Goal: Information Seeking & Learning: Learn about a topic

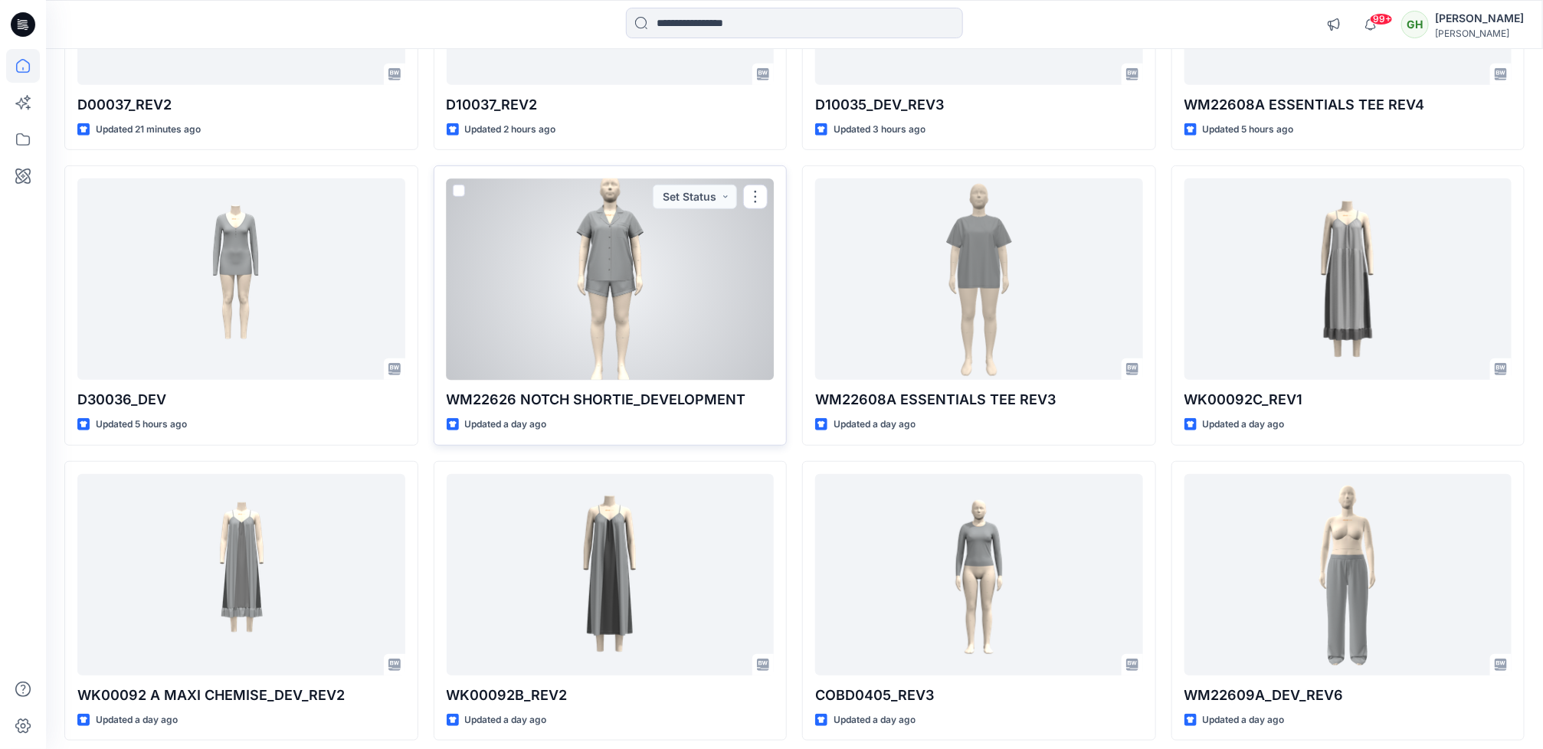
scroll to position [412, 0]
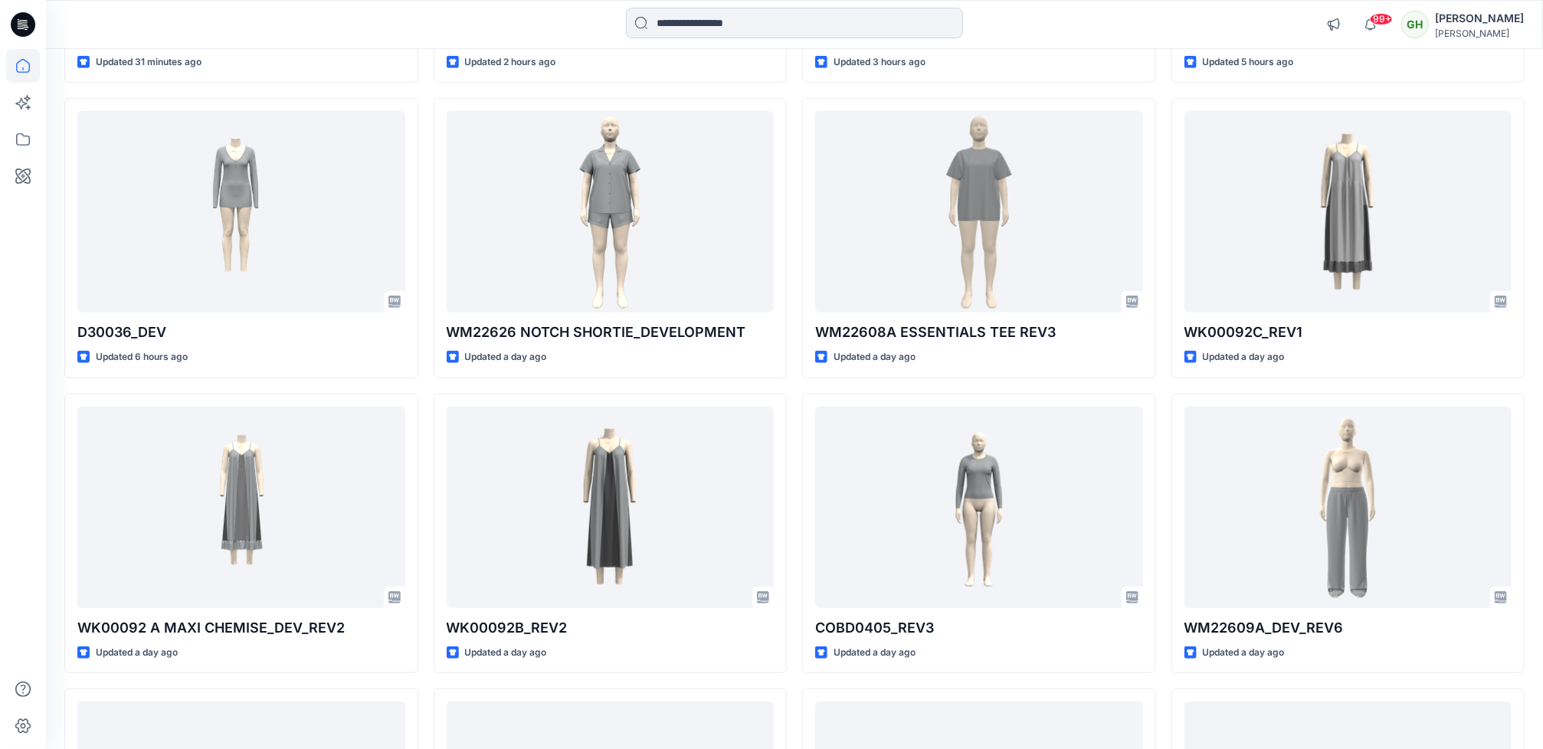
click at [726, 25] on input at bounding box center [794, 23] width 337 height 31
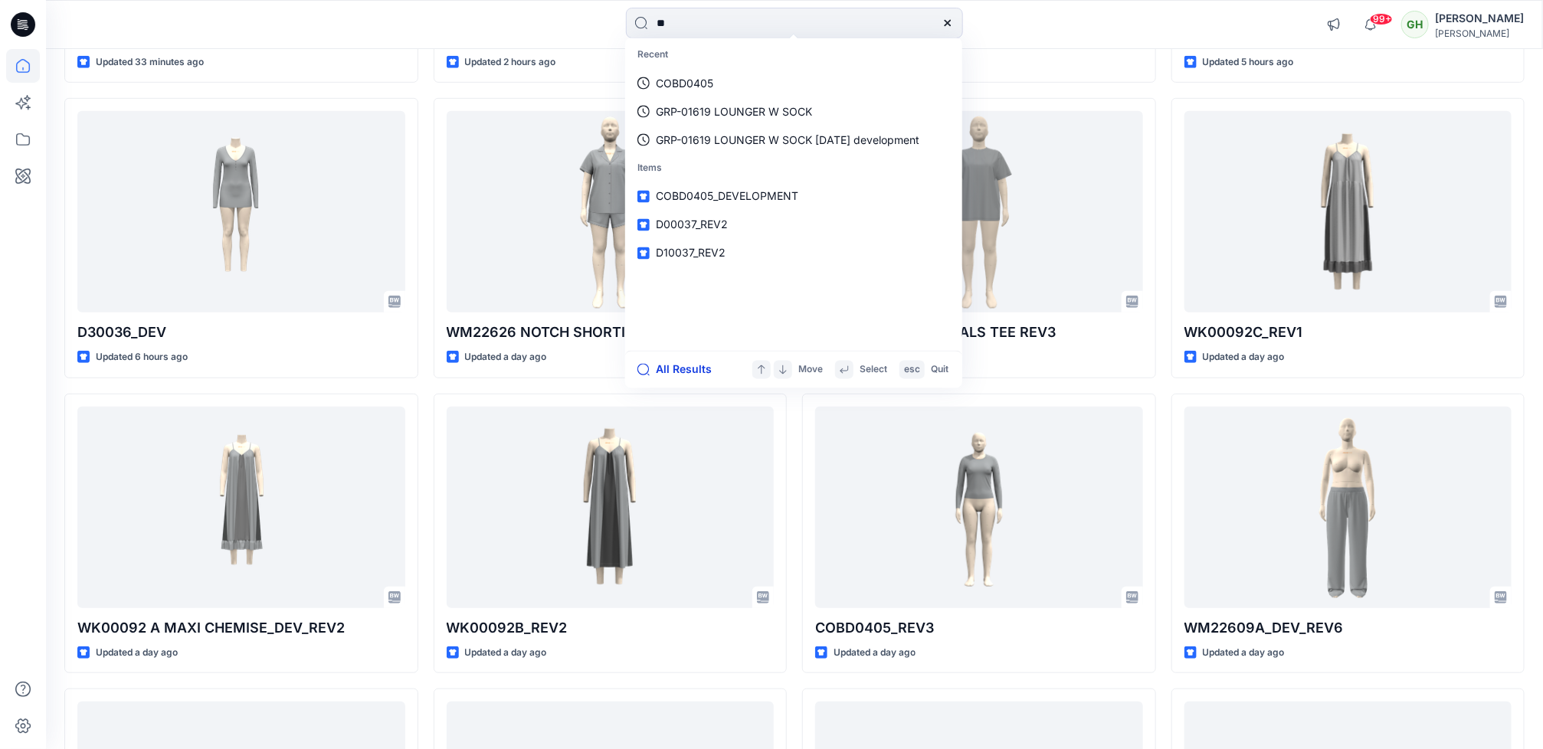
type input "**"
click at [688, 370] on button "All Results" at bounding box center [679, 370] width 84 height 18
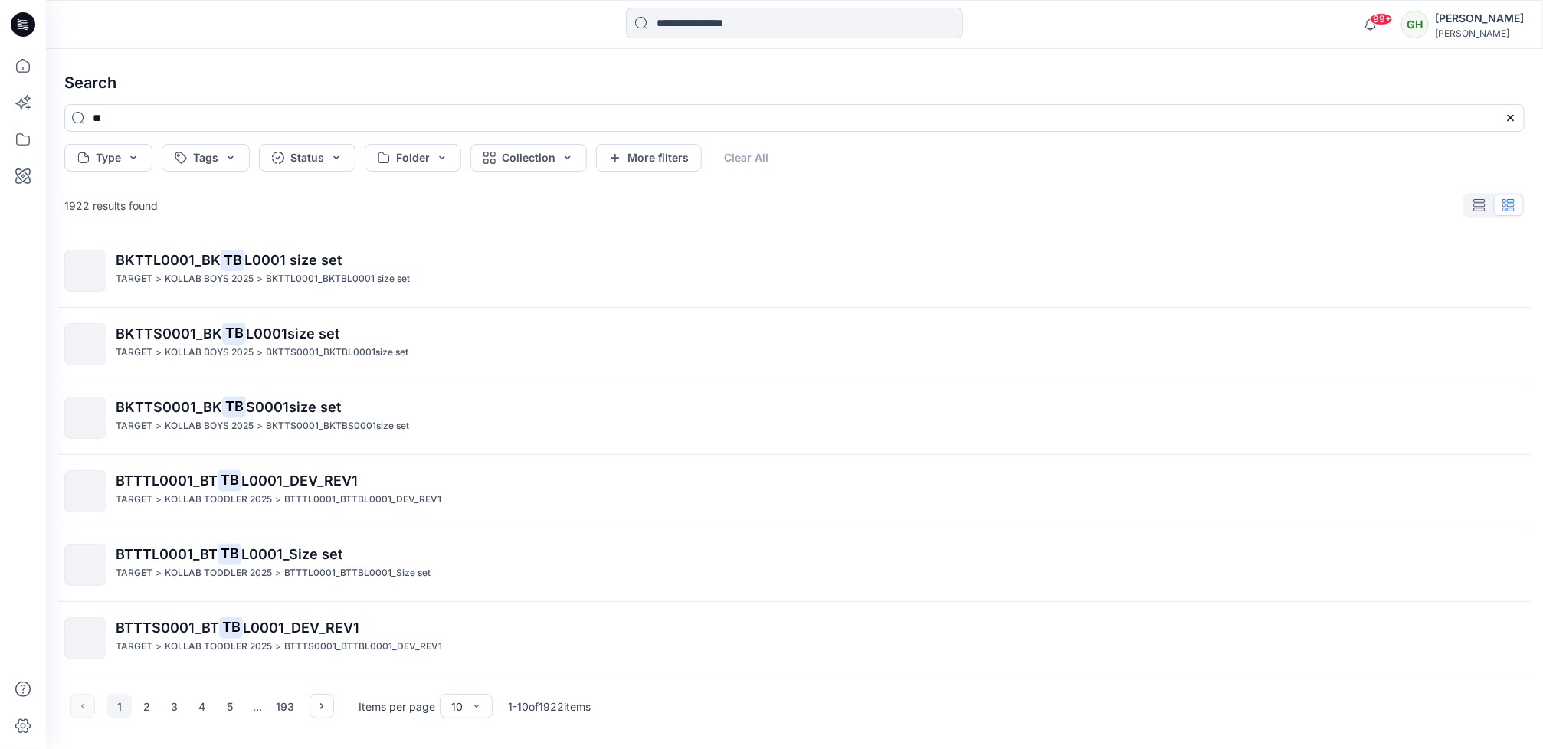
scroll to position [1, 0]
click at [141, 702] on button "2" at bounding box center [147, 706] width 25 height 25
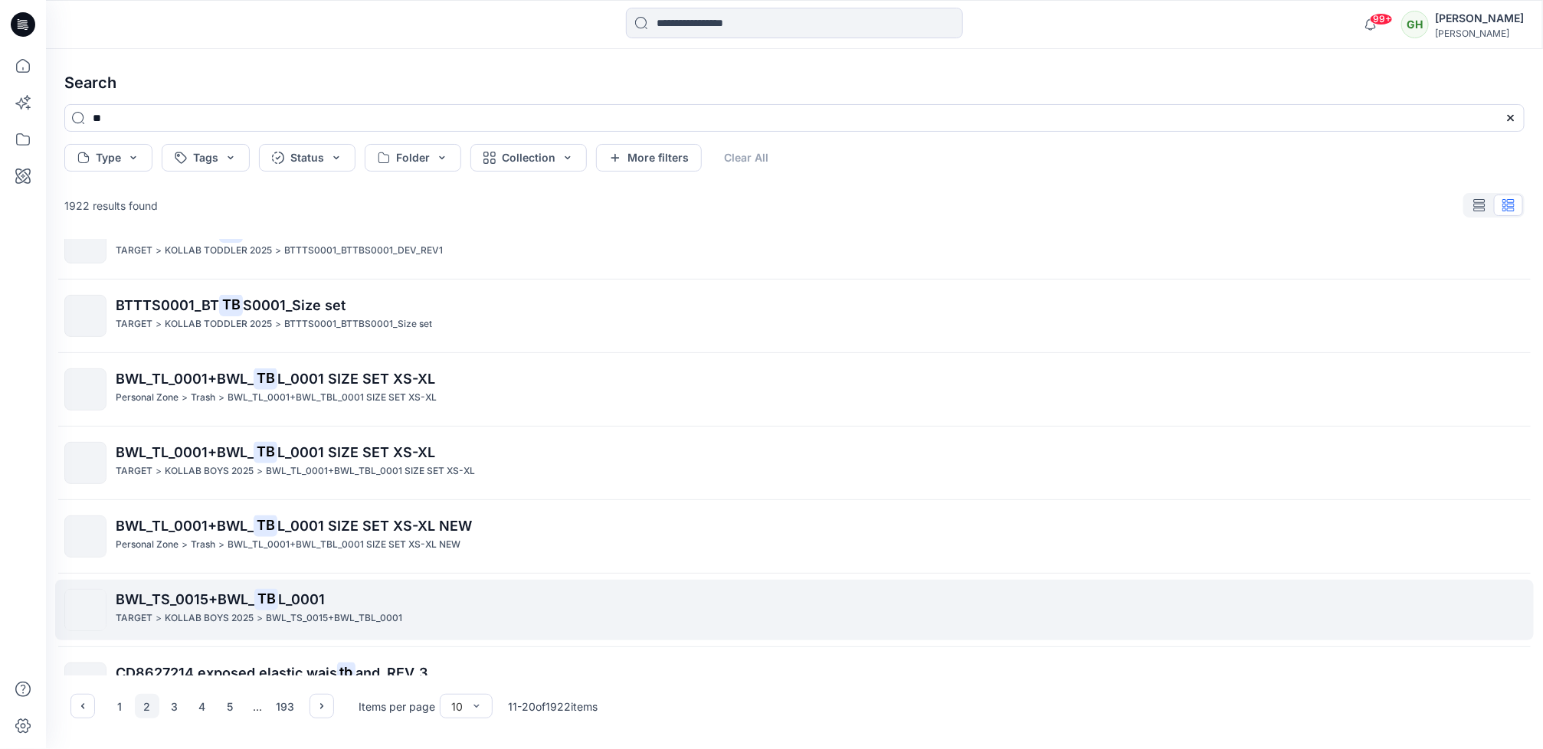
scroll to position [0, 0]
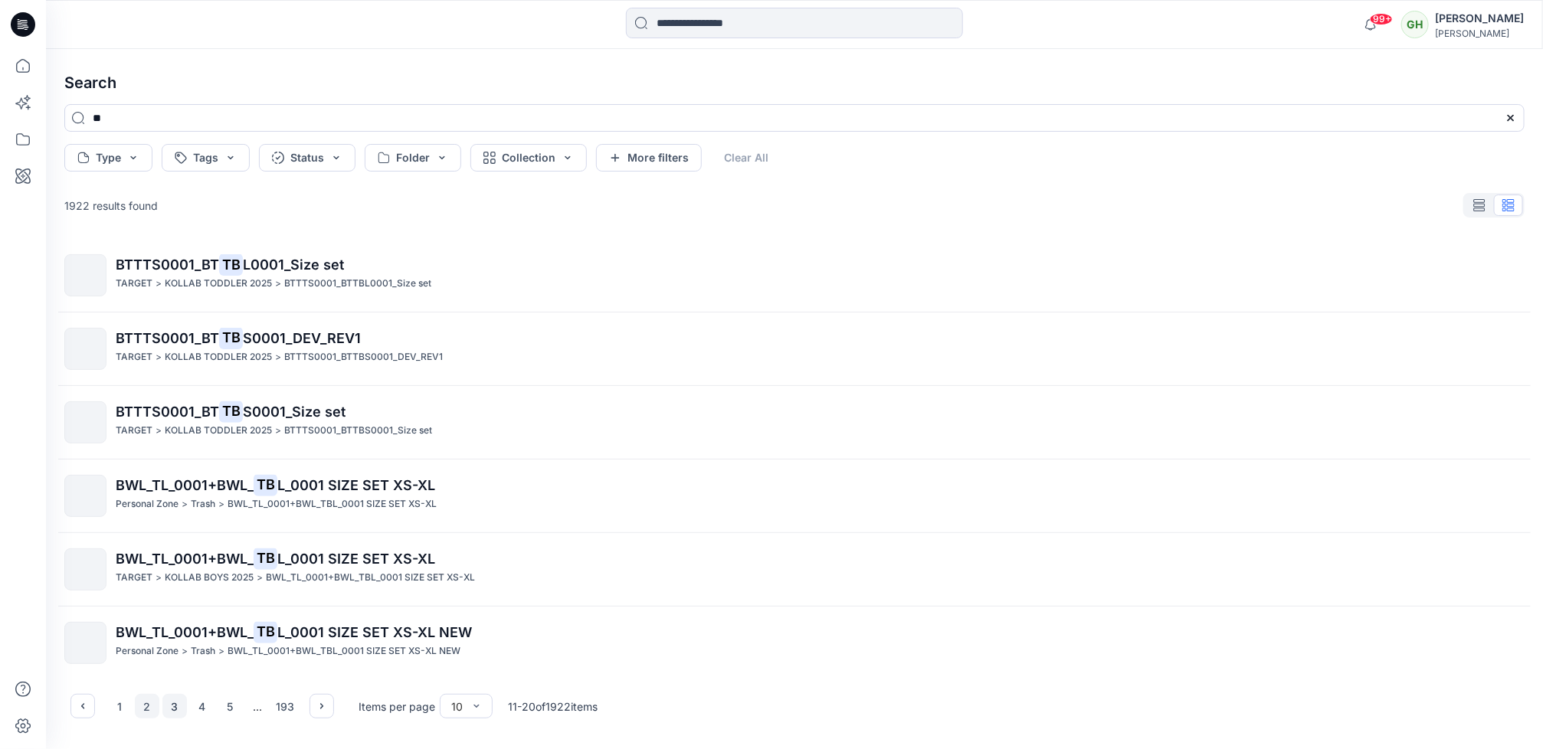
click at [184, 703] on button "3" at bounding box center [174, 706] width 25 height 25
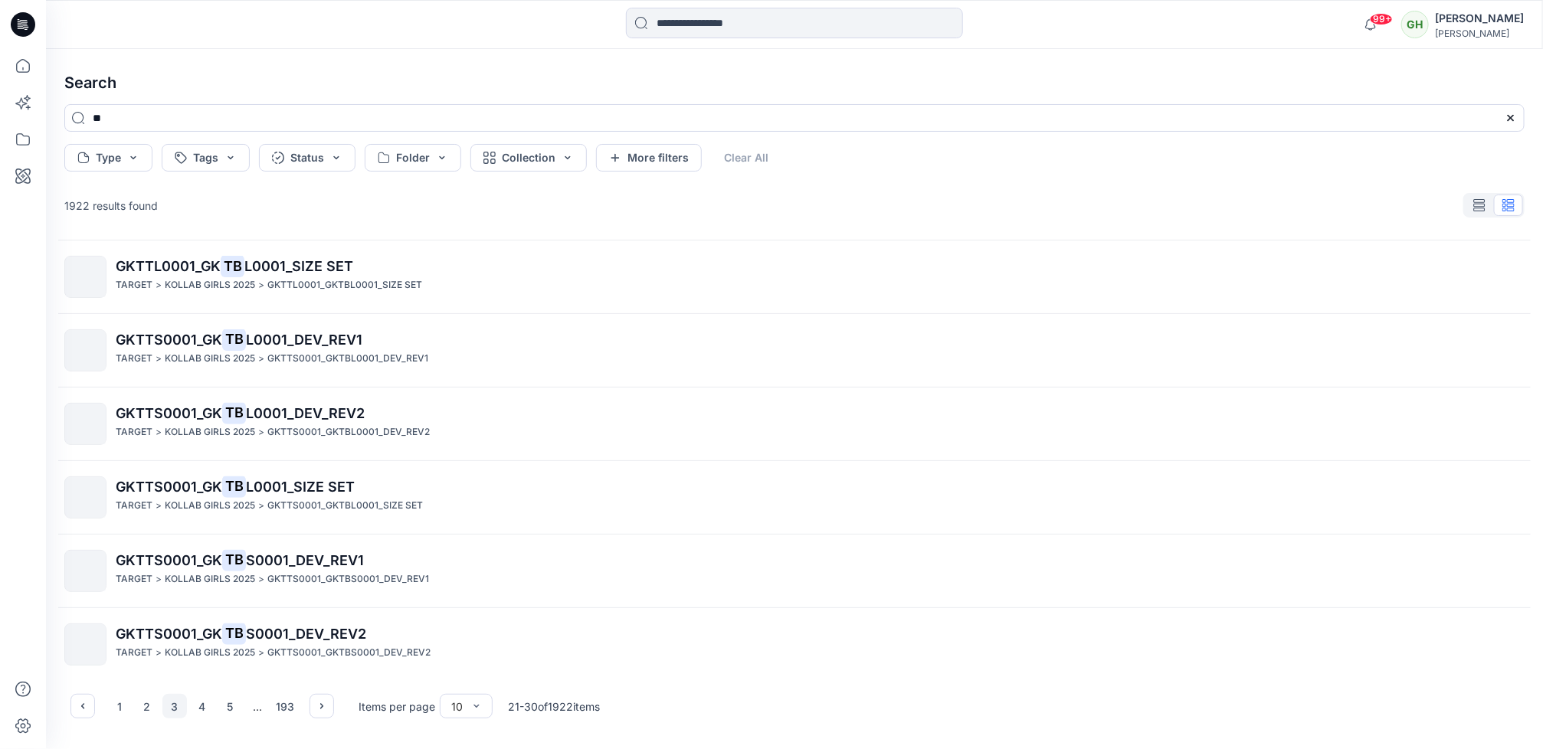
scroll to position [302, 0]
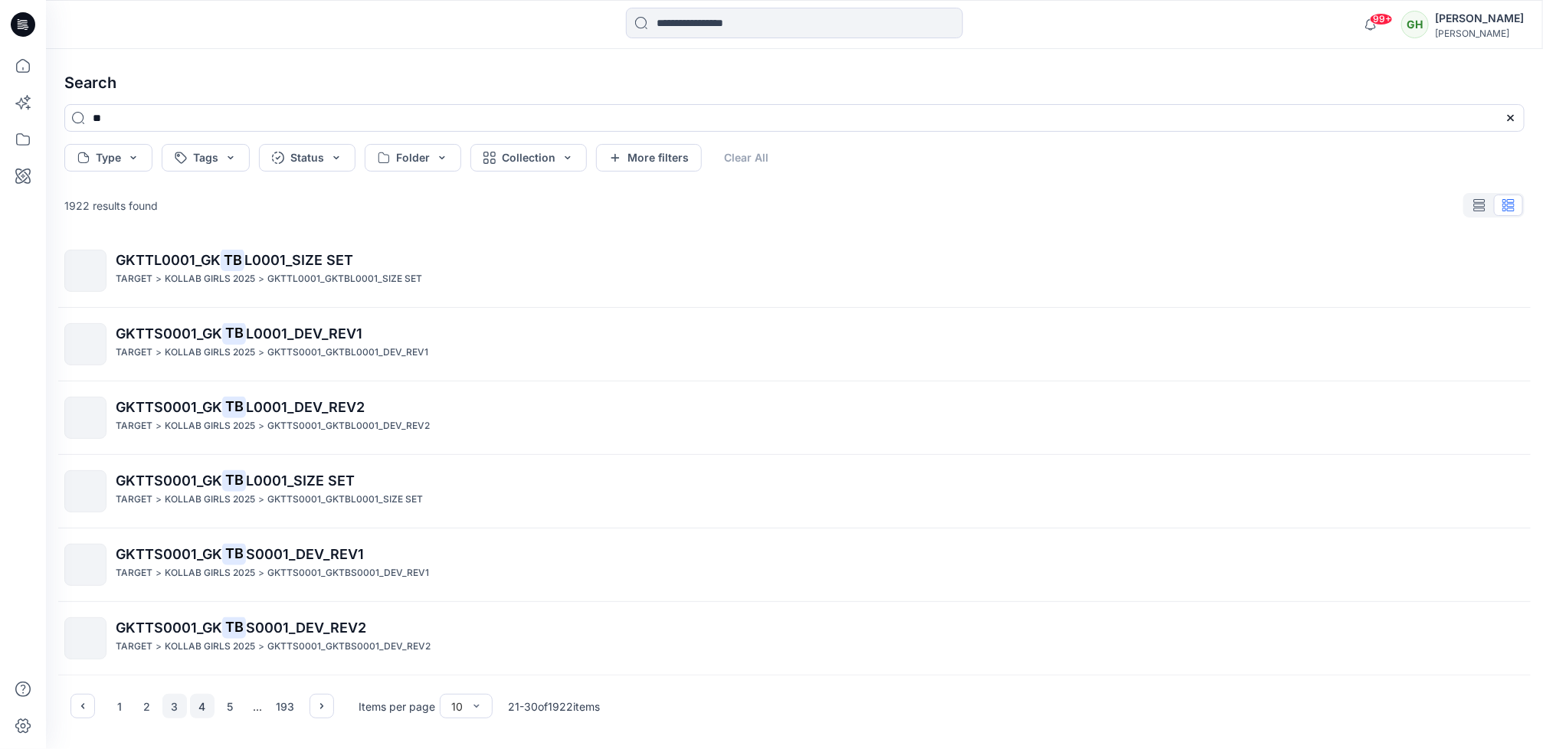
click at [201, 696] on button "4" at bounding box center [202, 706] width 25 height 25
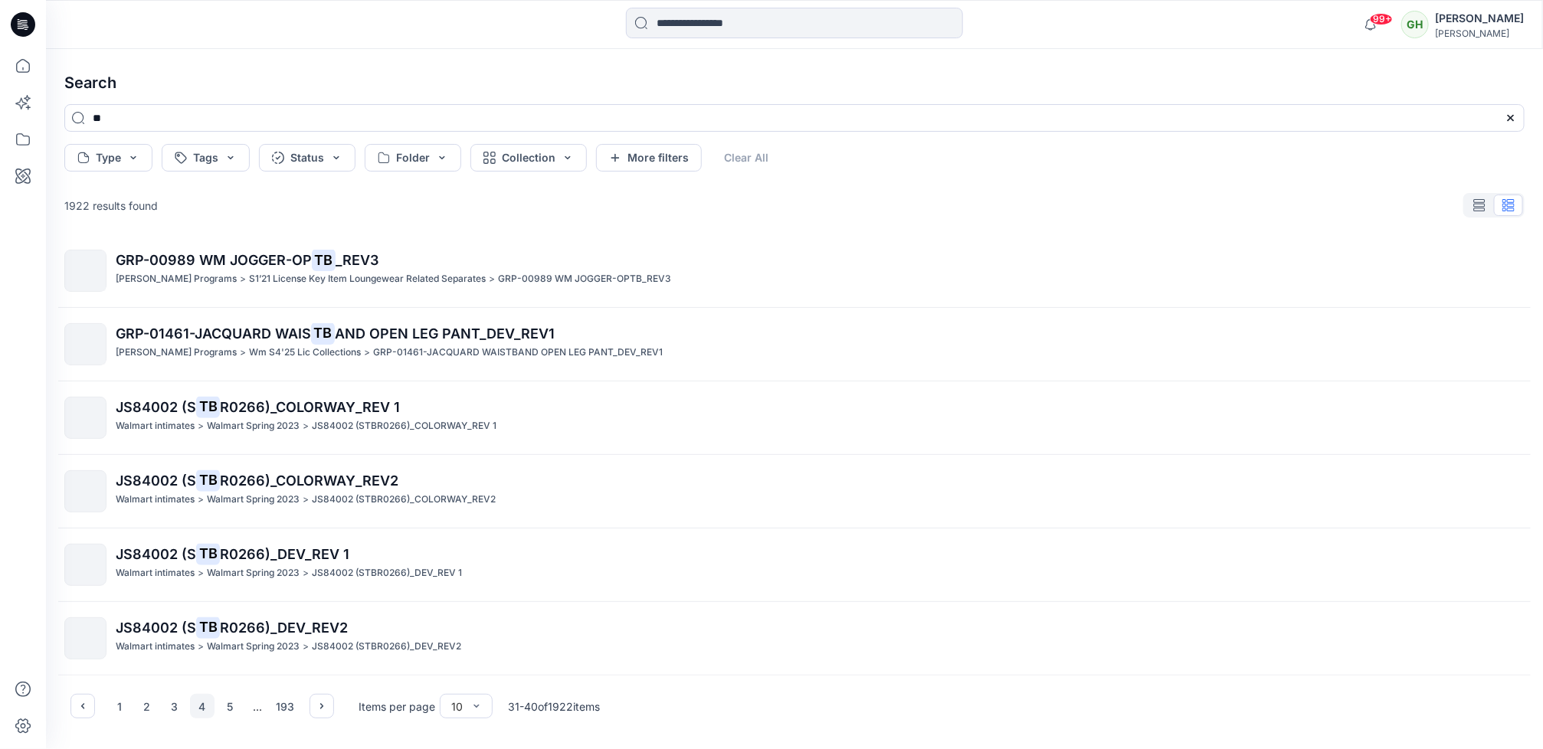
scroll to position [1, 0]
click at [232, 709] on button "5" at bounding box center [230, 706] width 25 height 25
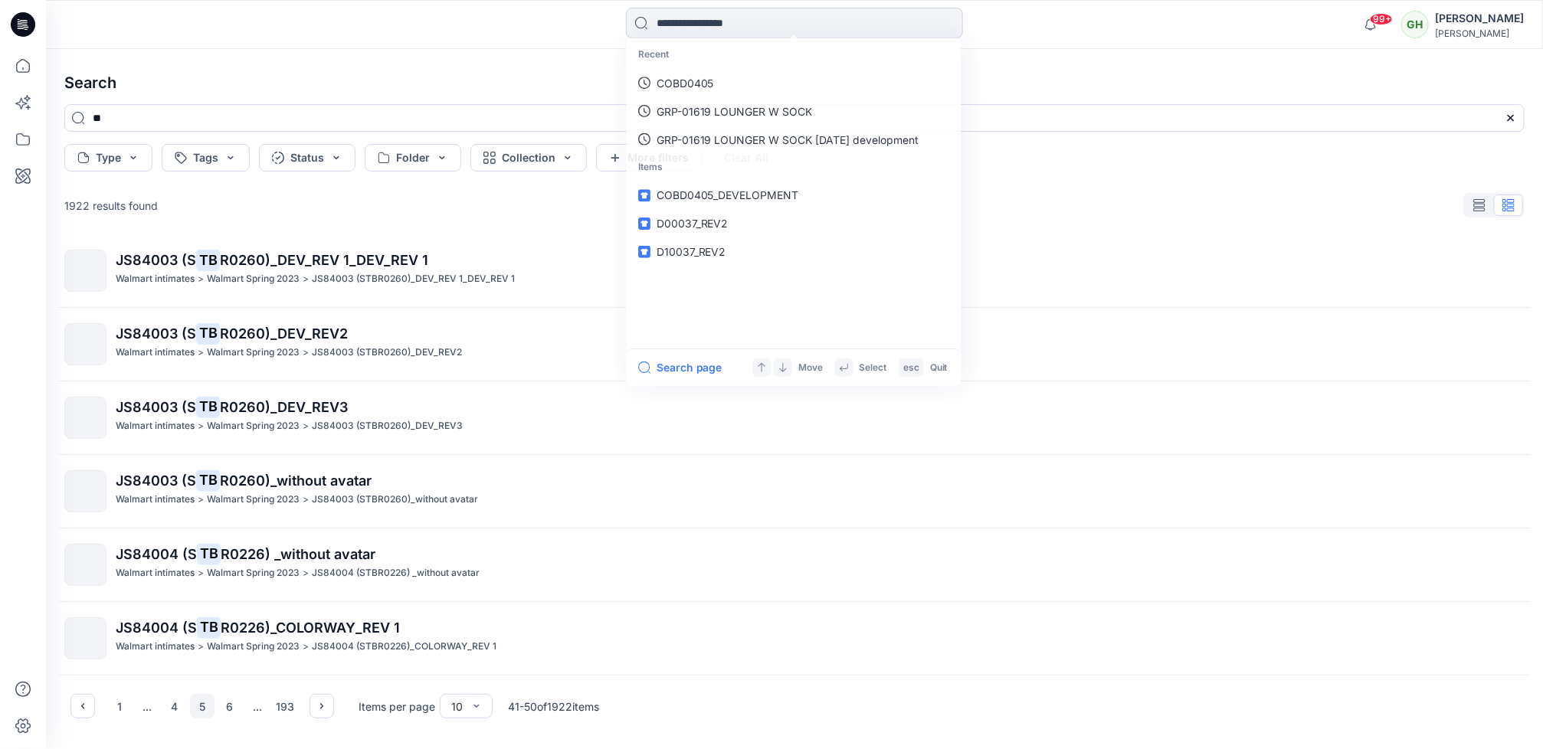
click at [709, 14] on input at bounding box center [794, 23] width 337 height 31
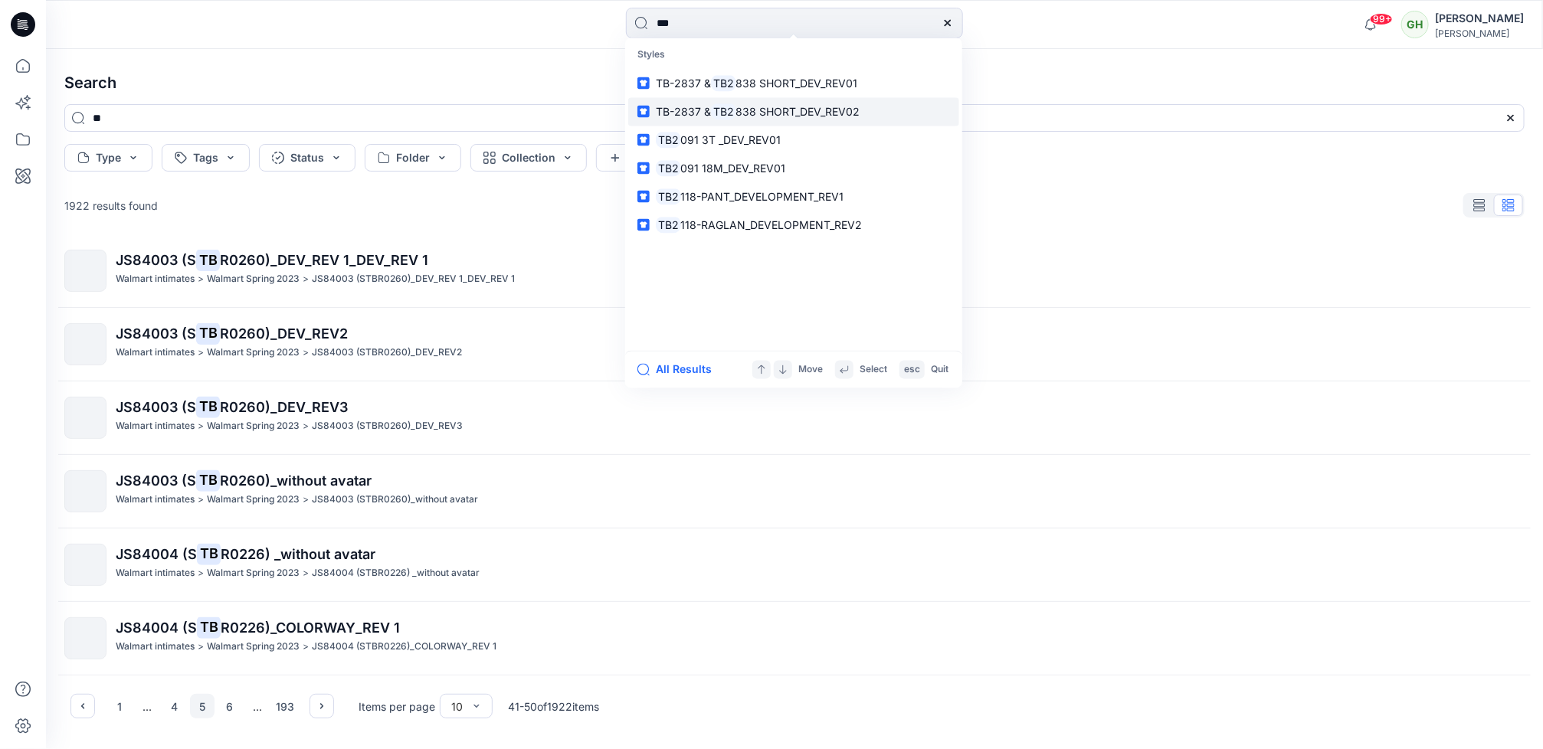
type input "***"
click at [679, 99] on link "TB-2837 & TB2 838 SHORT_DEV_REV02" at bounding box center [793, 111] width 331 height 28
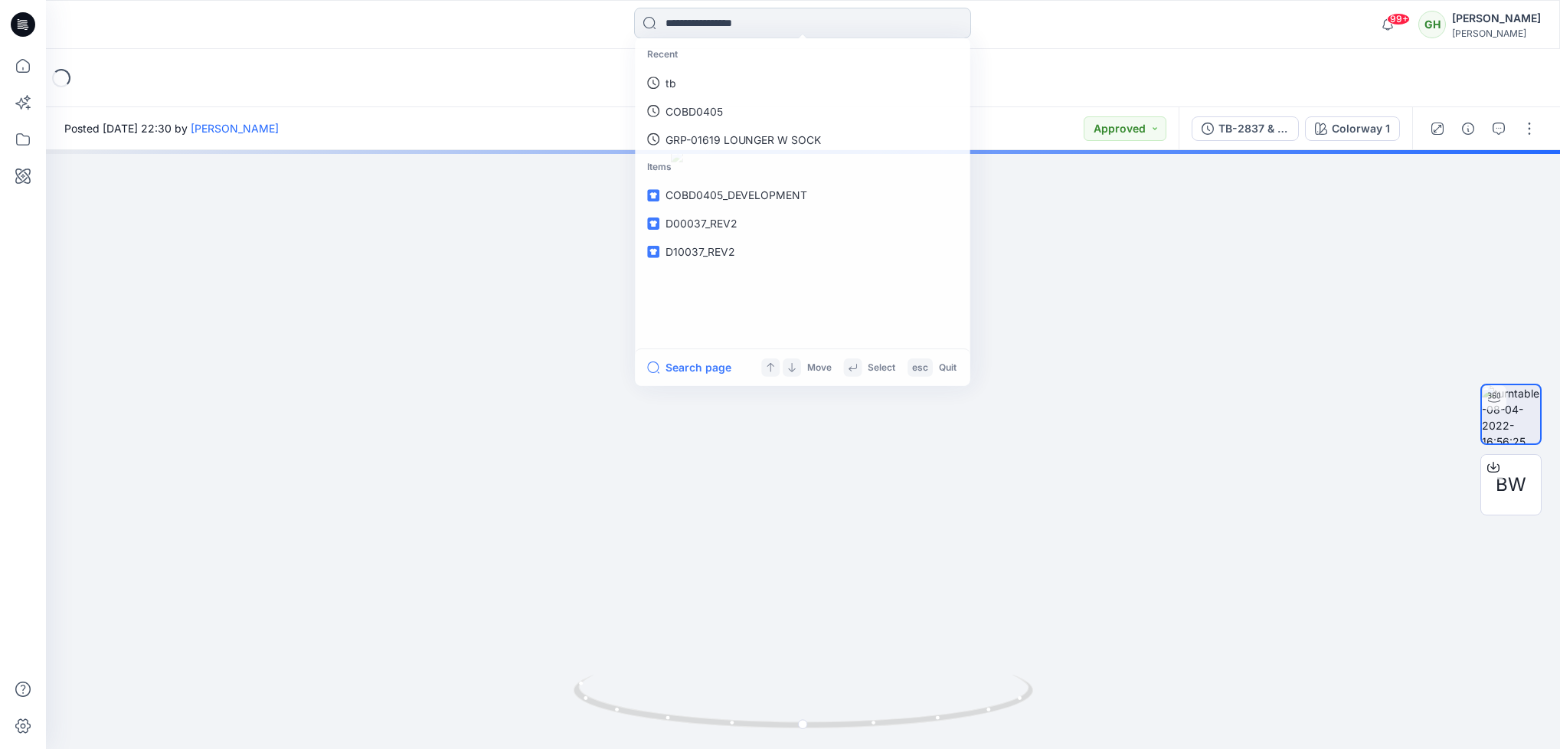
click at [763, 15] on input at bounding box center [802, 23] width 337 height 31
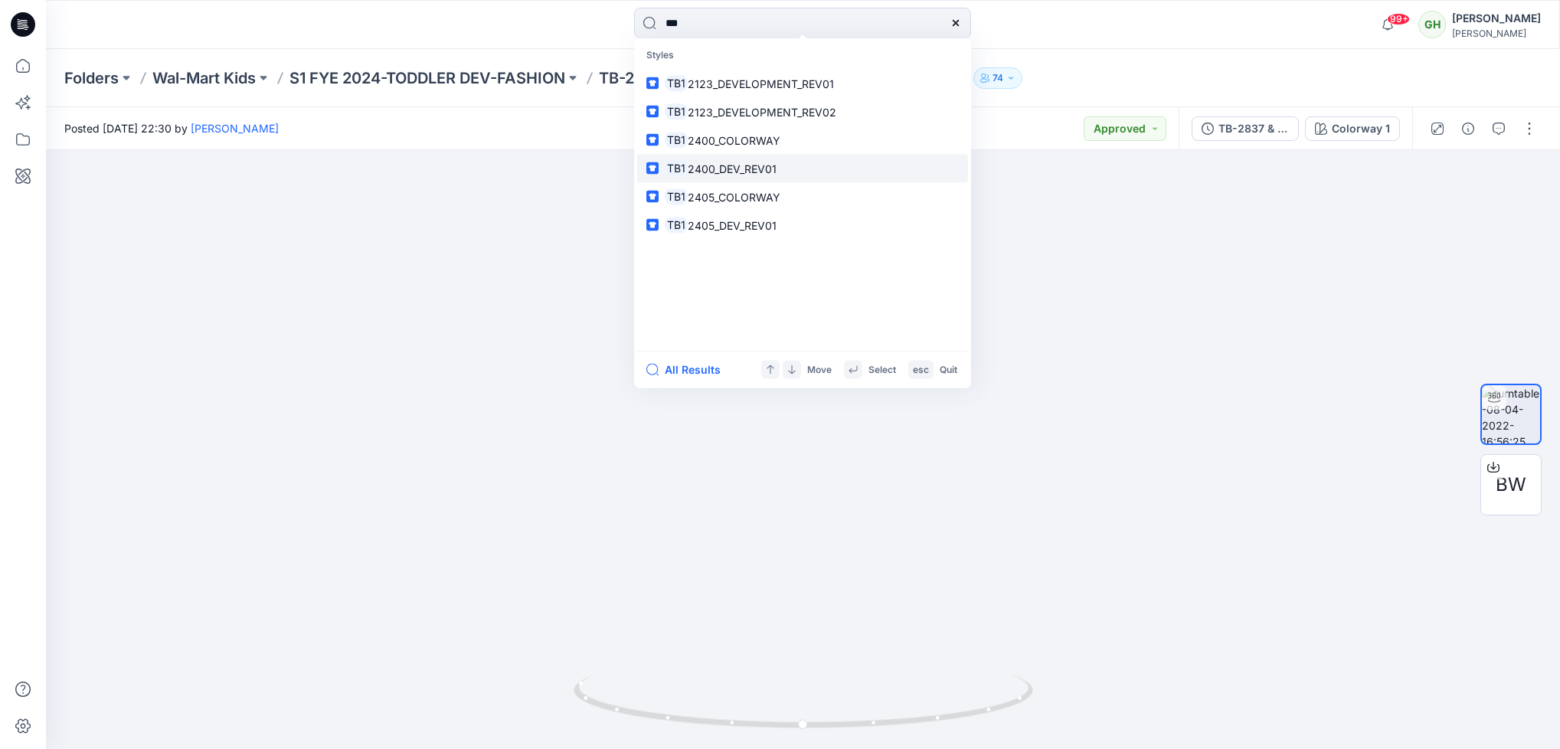
type input "***"
click at [729, 178] on link "TB1 2400_DEV_REV01" at bounding box center [802, 168] width 331 height 28
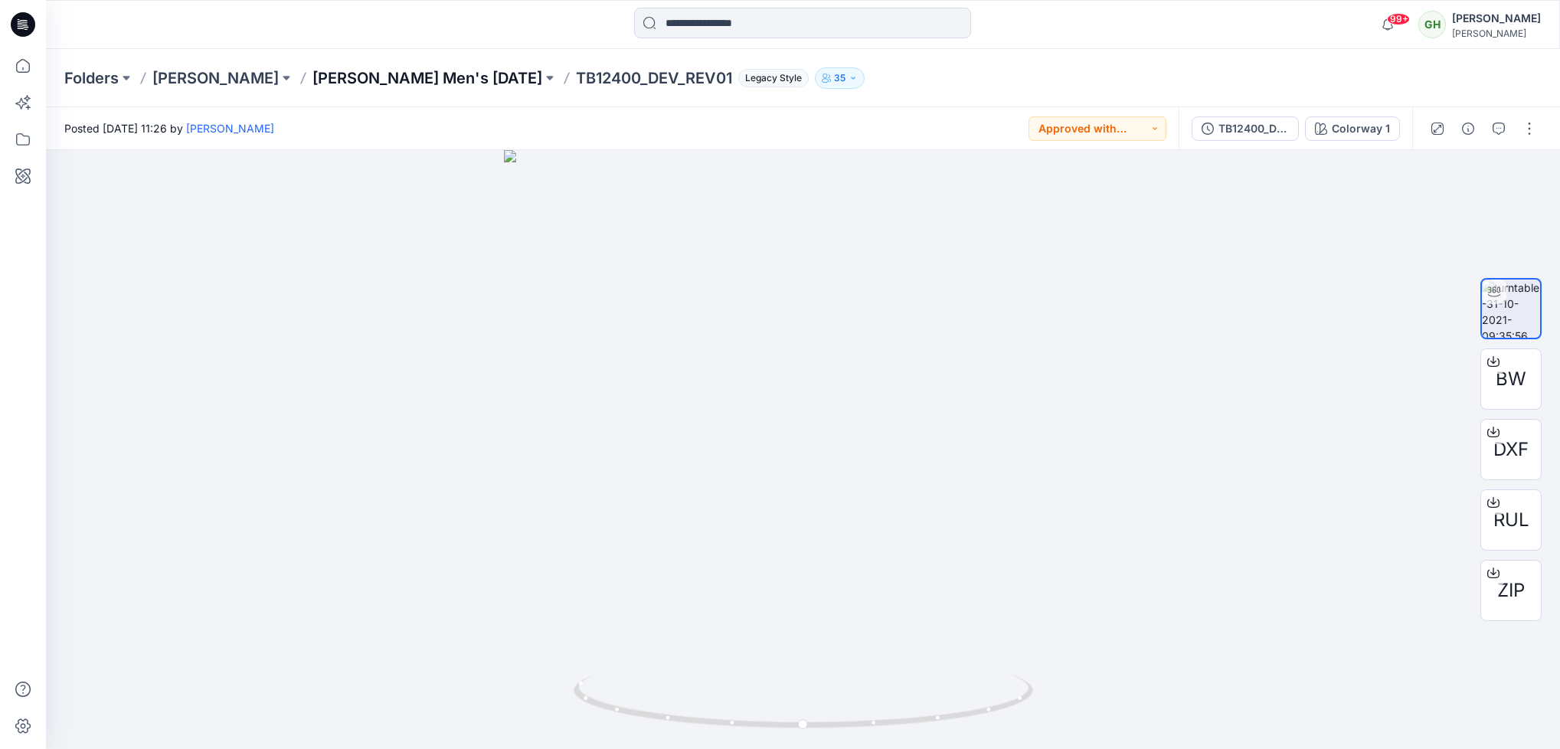
click at [463, 71] on p "[PERSON_NAME] Men's [DATE]" at bounding box center [428, 77] width 230 height 21
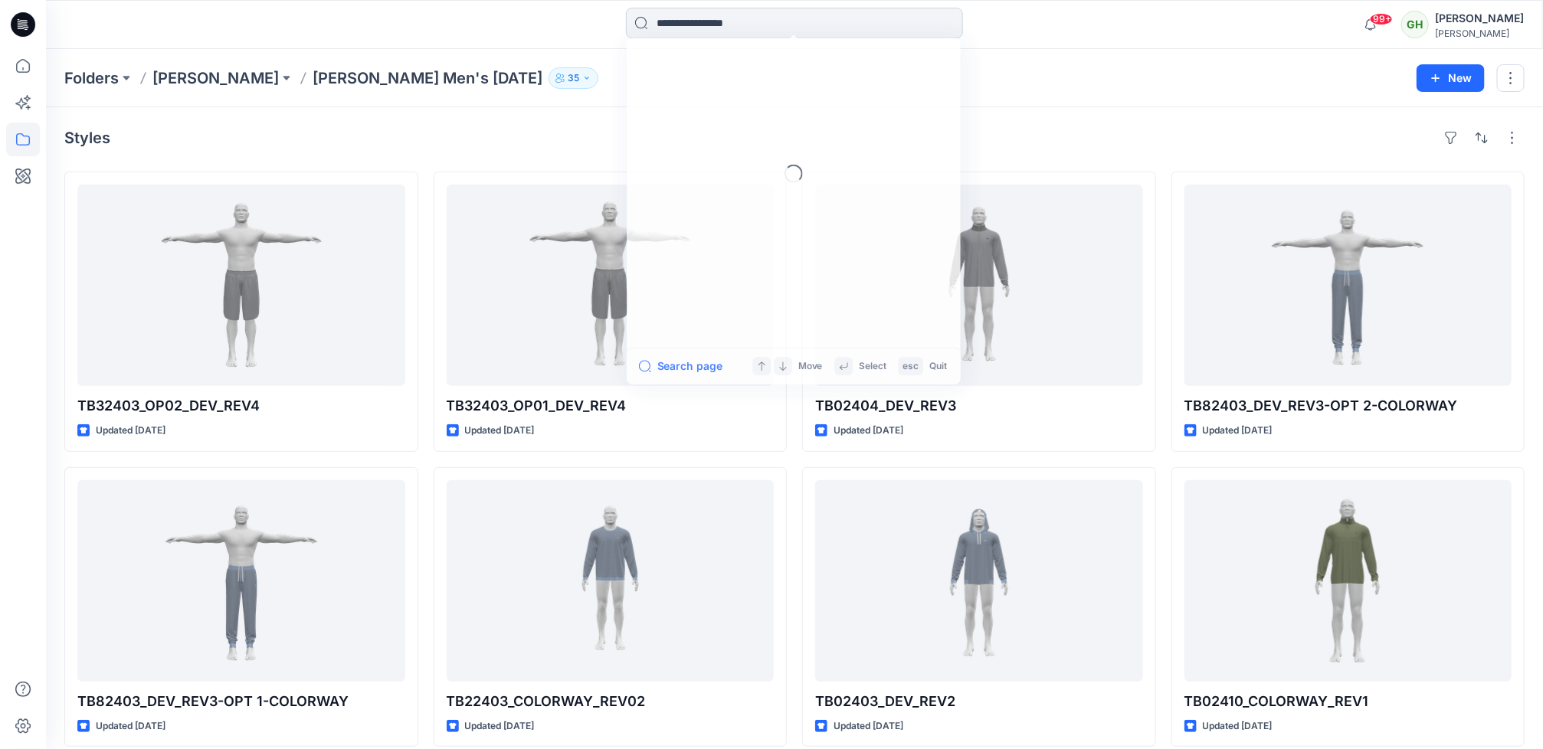
click at [699, 17] on input at bounding box center [794, 23] width 337 height 31
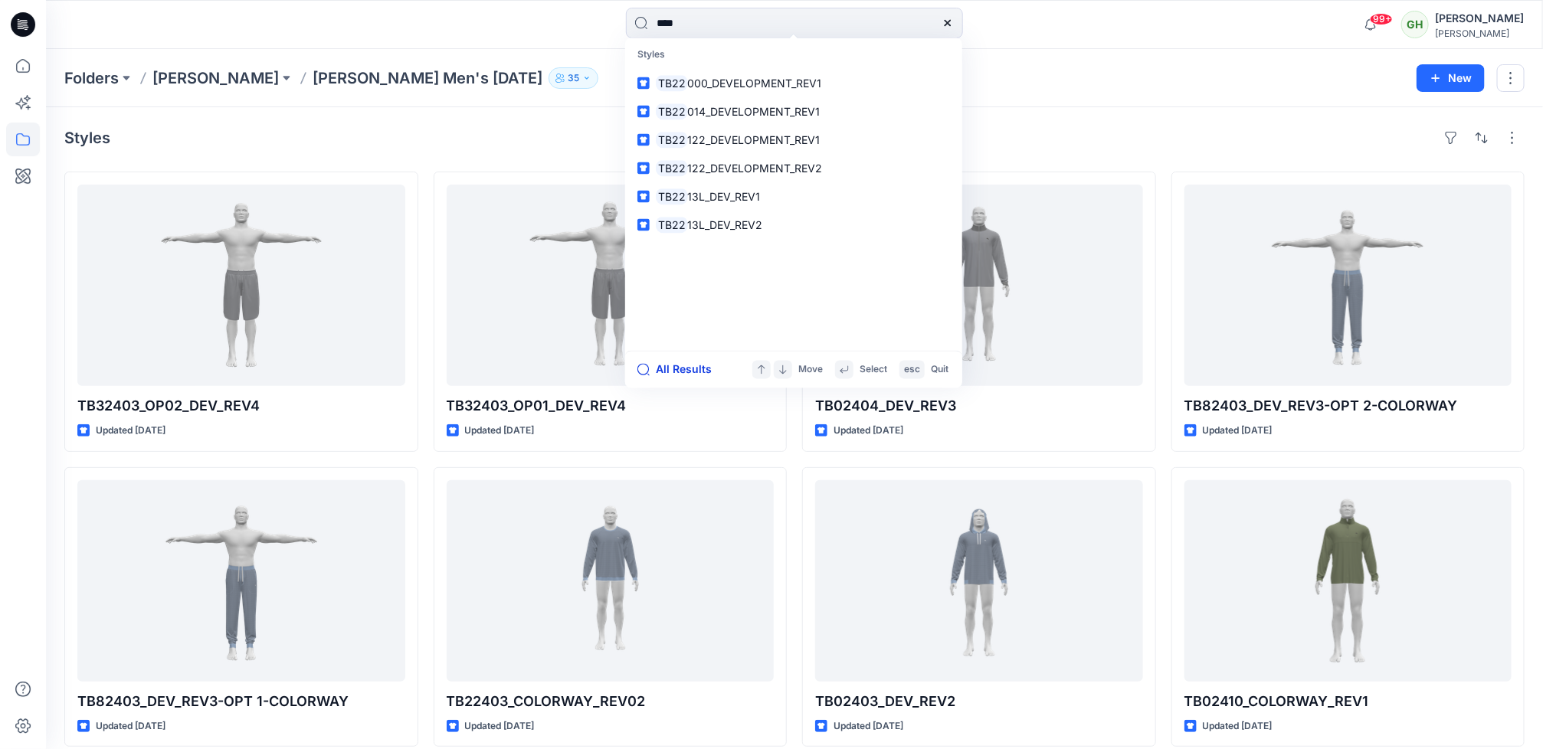
type input "****"
click at [690, 375] on button "All Results" at bounding box center [679, 370] width 84 height 18
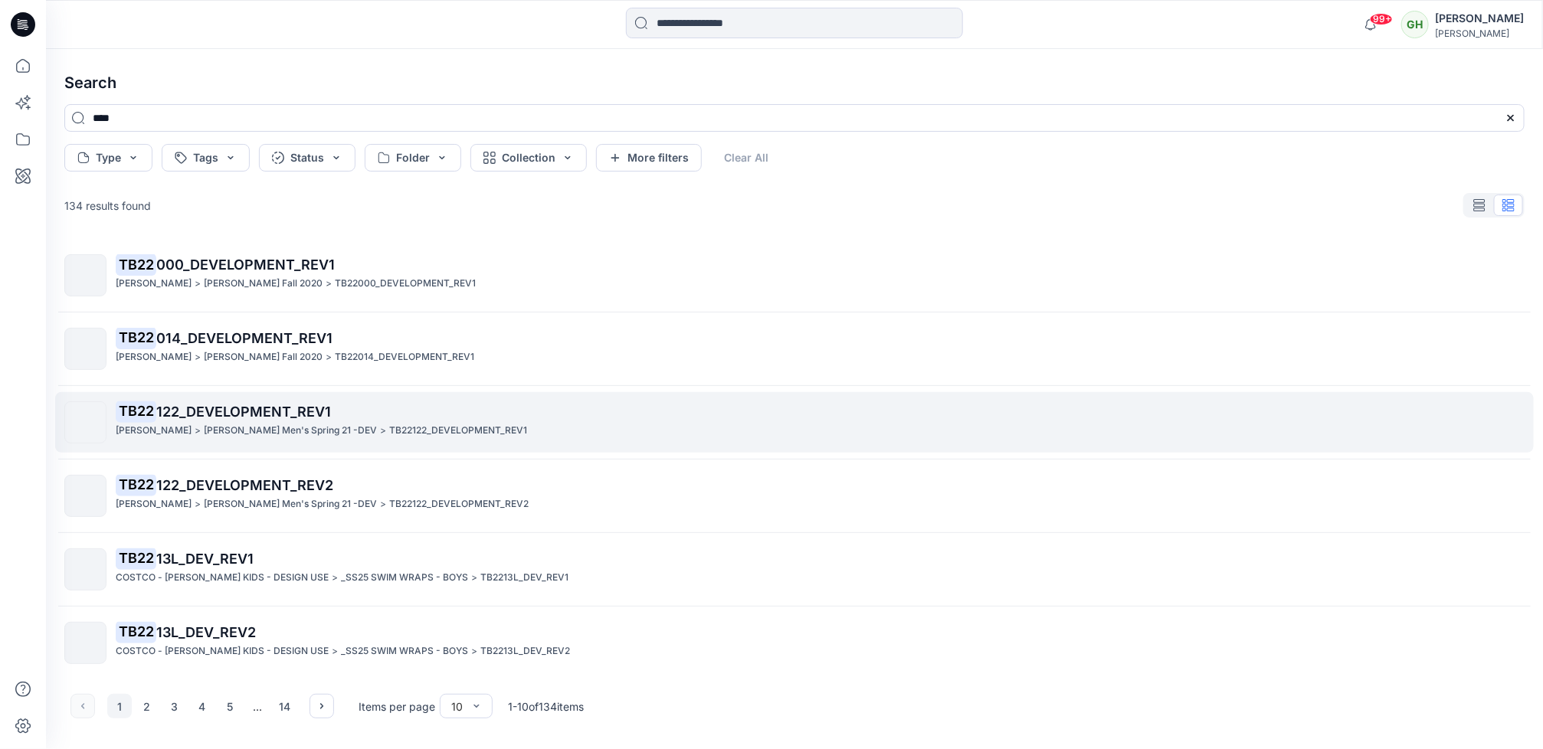
click at [267, 427] on p "[PERSON_NAME] Men's Spring 21 -DEV" at bounding box center [290, 431] width 173 height 16
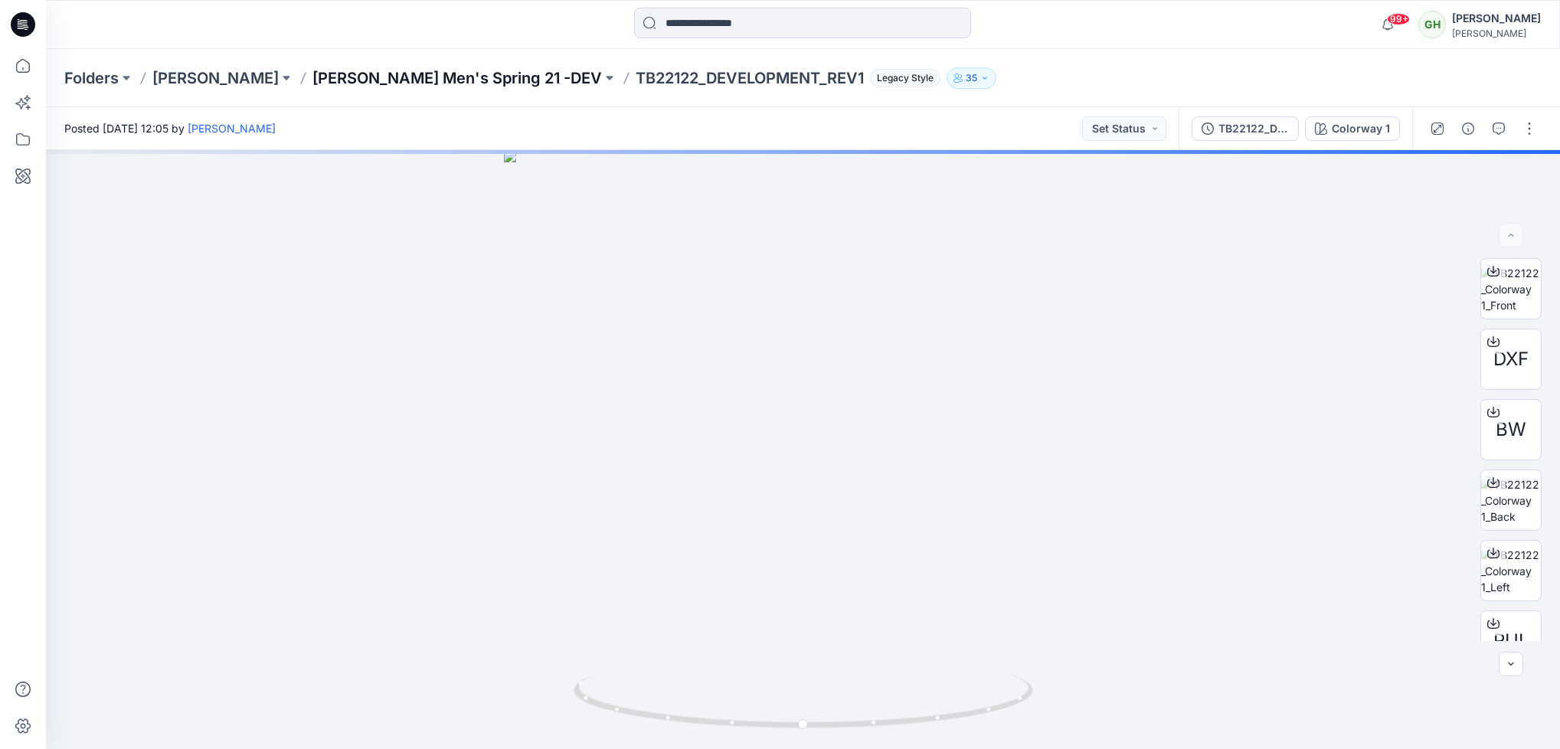
click at [441, 76] on p "[PERSON_NAME] Men's Spring 21 -DEV" at bounding box center [458, 77] width 290 height 21
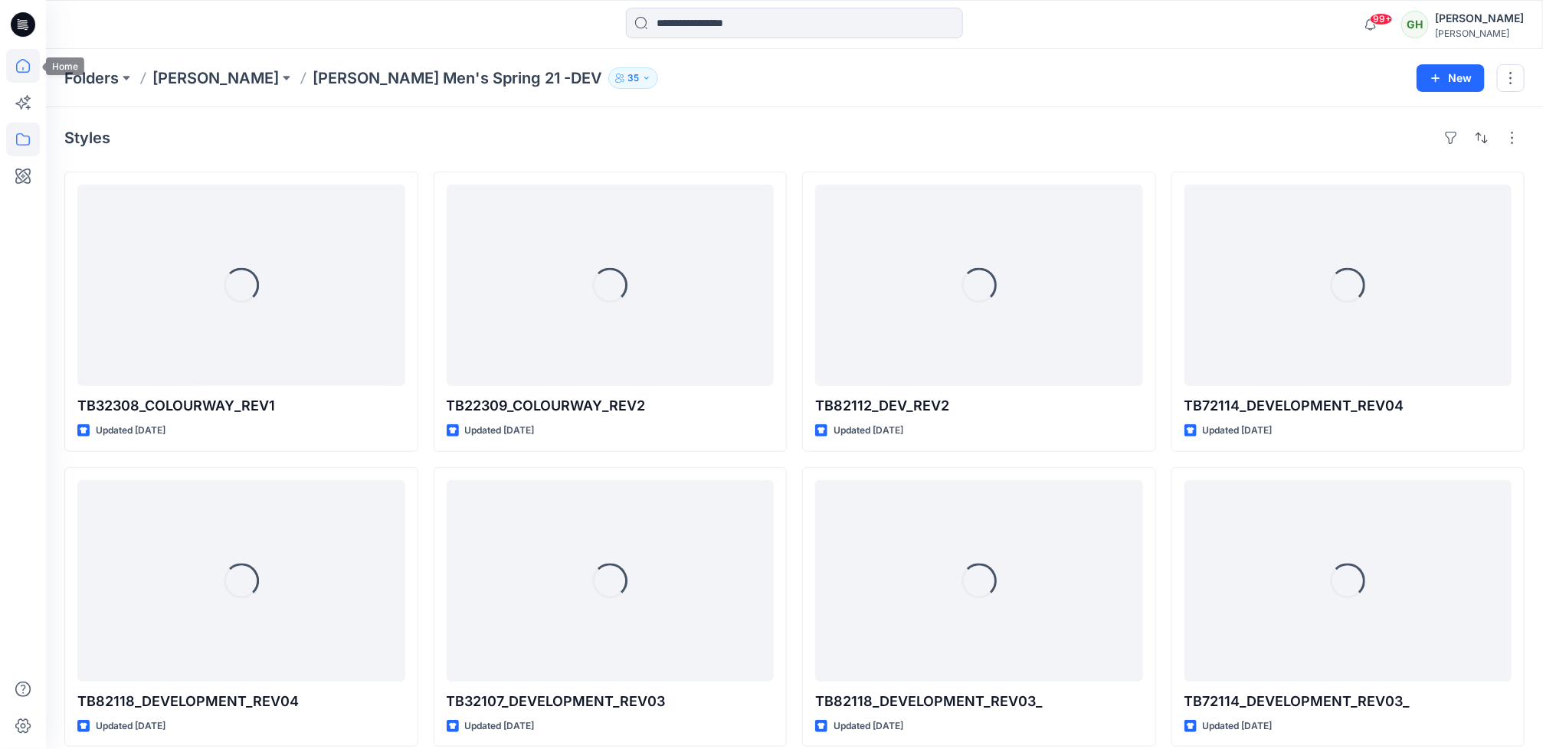
click at [10, 71] on icon at bounding box center [23, 66] width 34 height 34
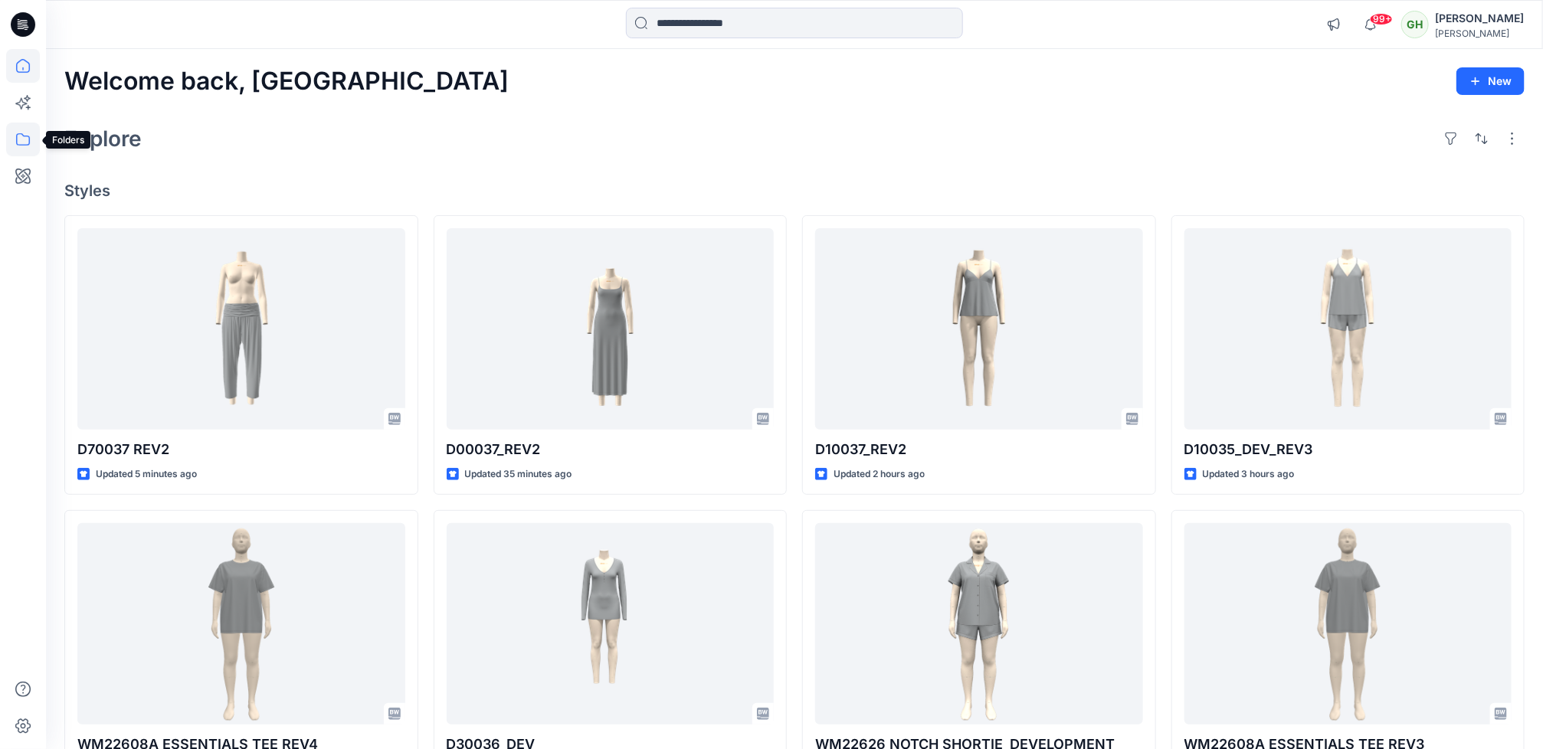
click at [21, 145] on icon at bounding box center [23, 139] width 14 height 12
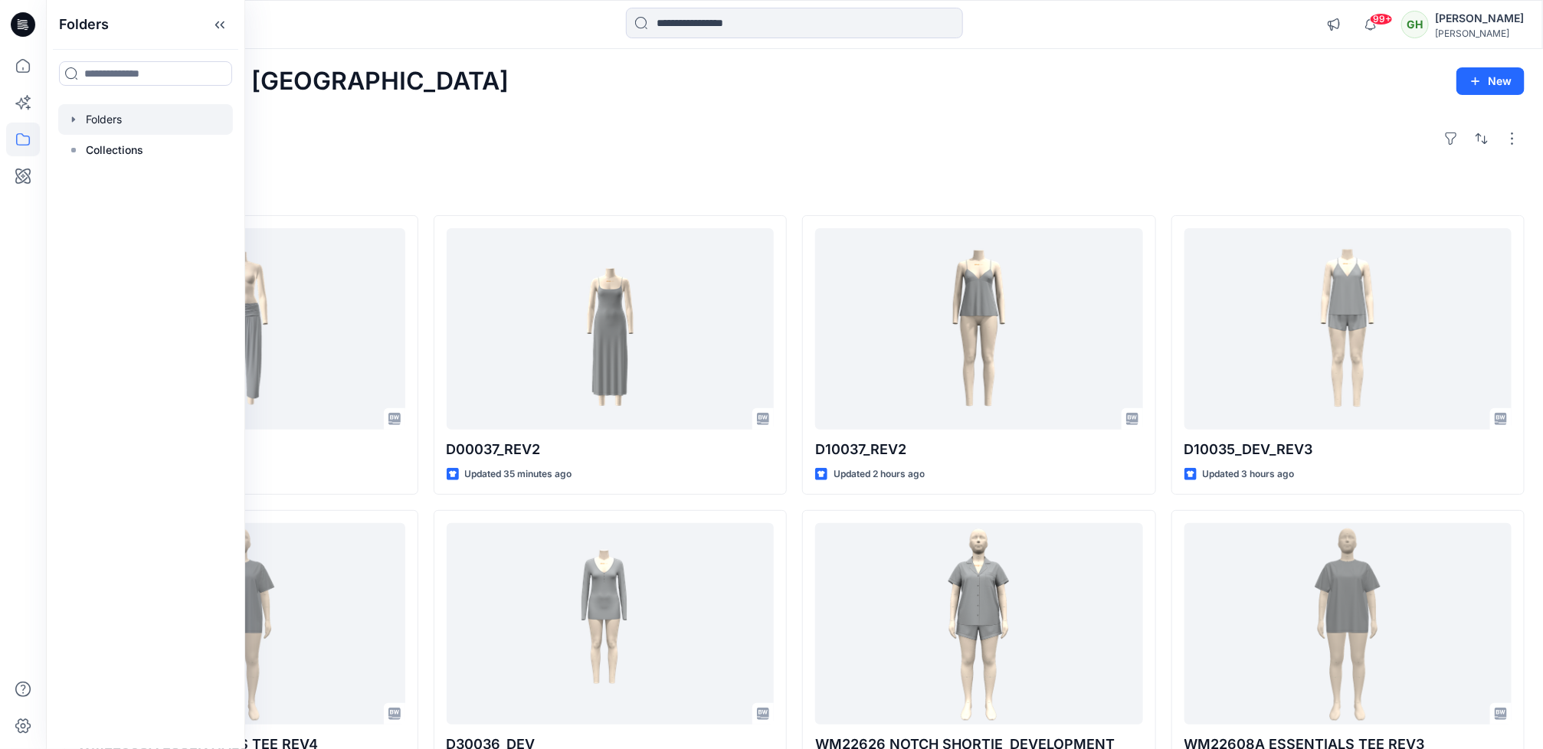
click at [108, 119] on div at bounding box center [145, 119] width 175 height 31
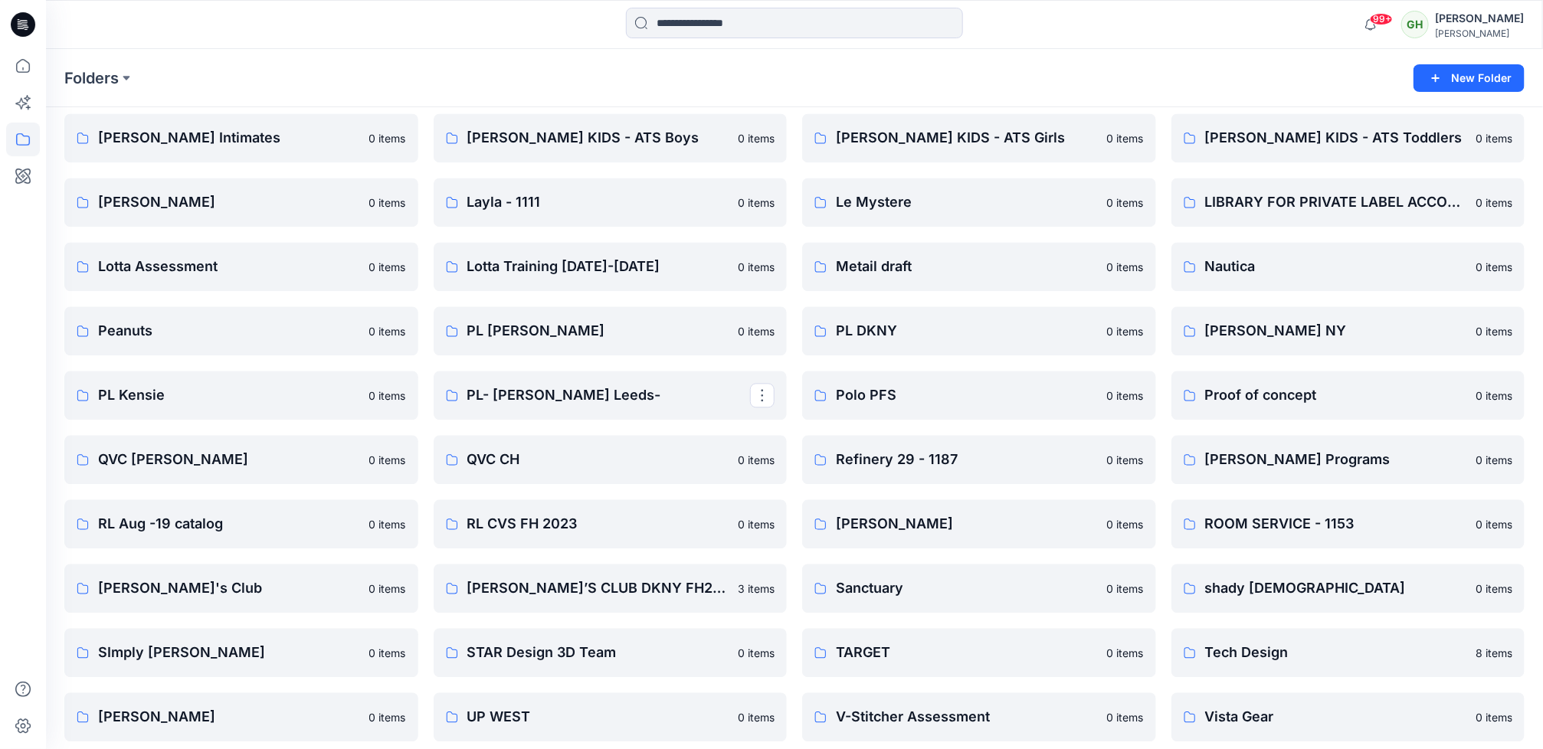
scroll to position [1802, 0]
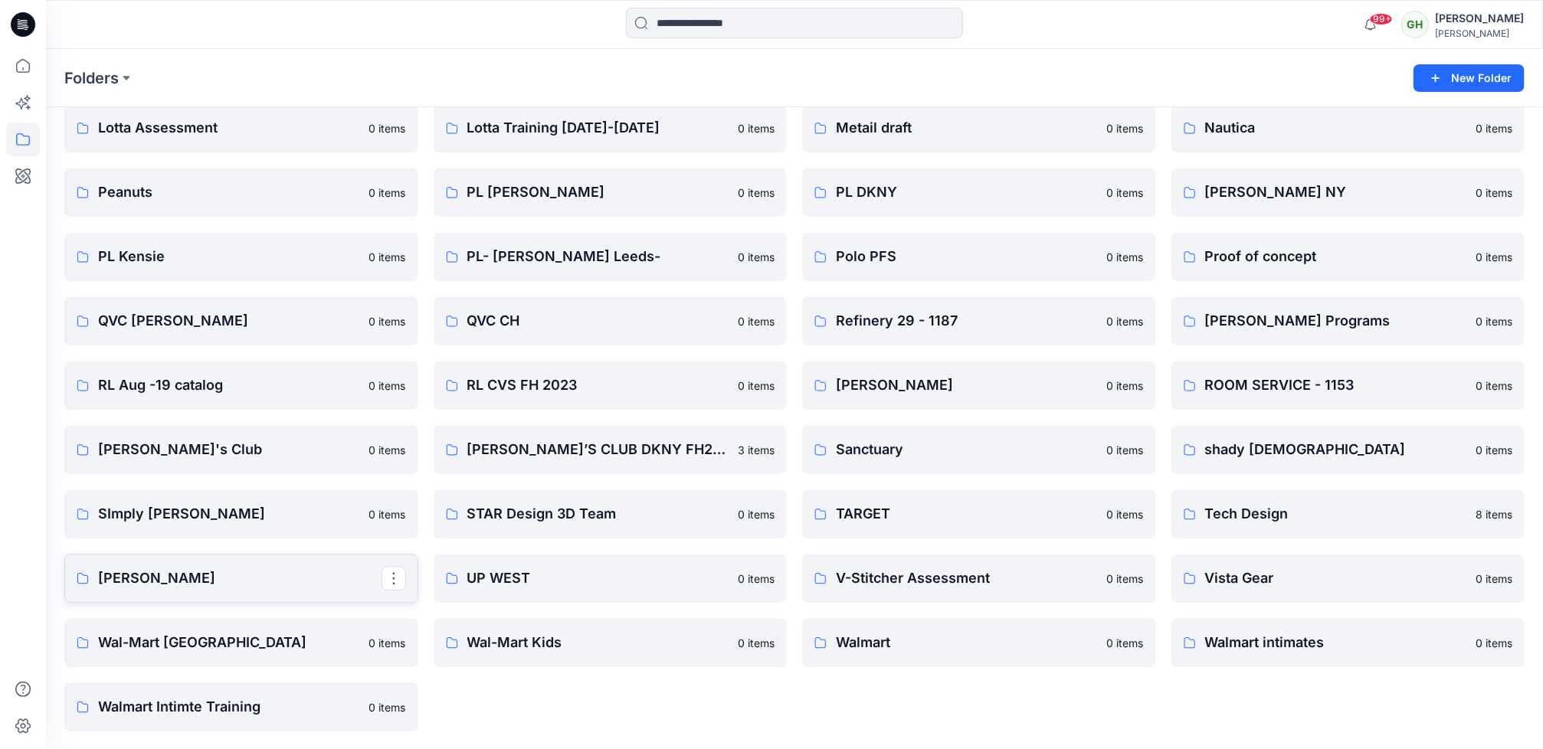
click at [274, 587] on p "[PERSON_NAME]" at bounding box center [239, 578] width 283 height 21
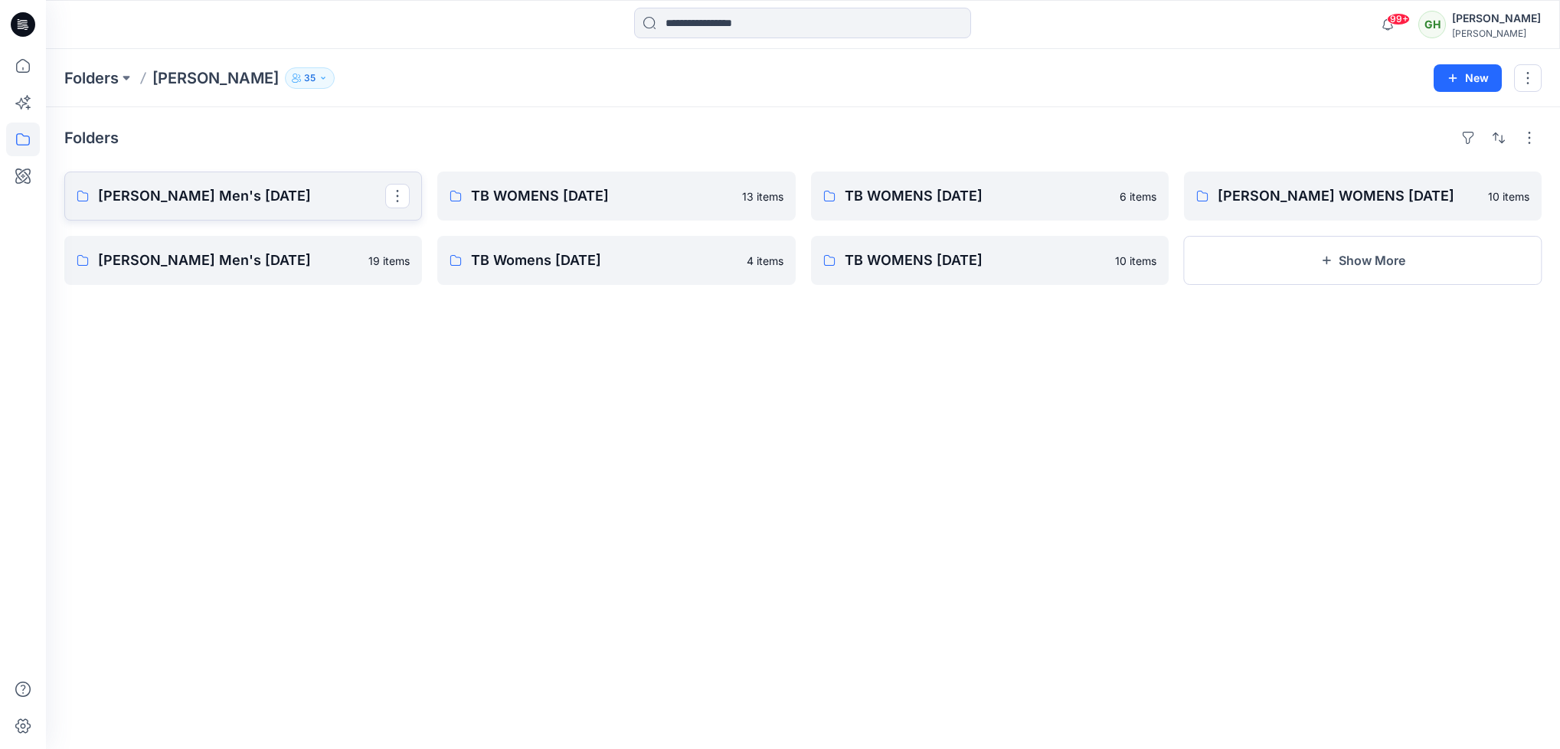
click at [235, 179] on link "[PERSON_NAME] Men's [DATE]" at bounding box center [243, 196] width 358 height 49
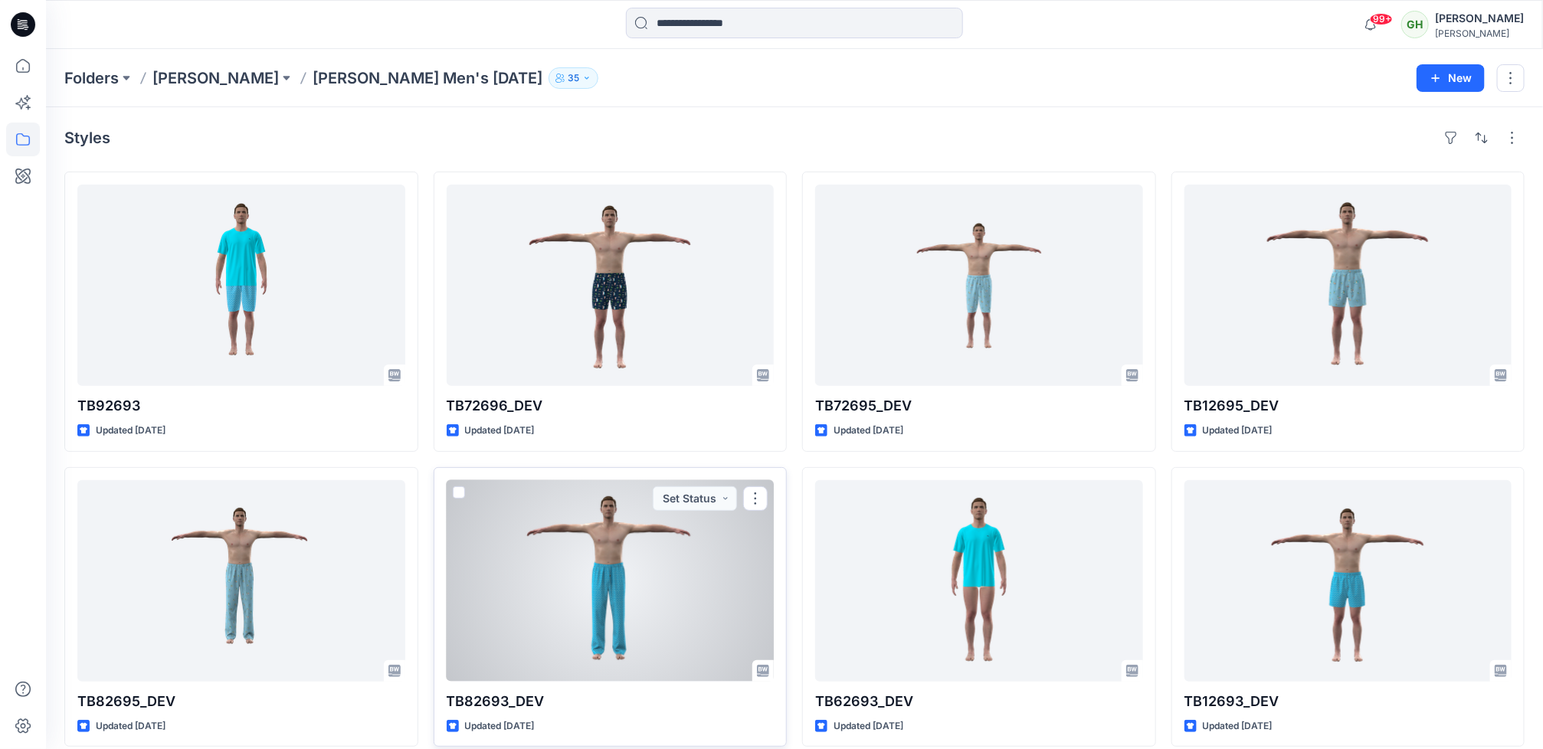
scroll to position [17, 0]
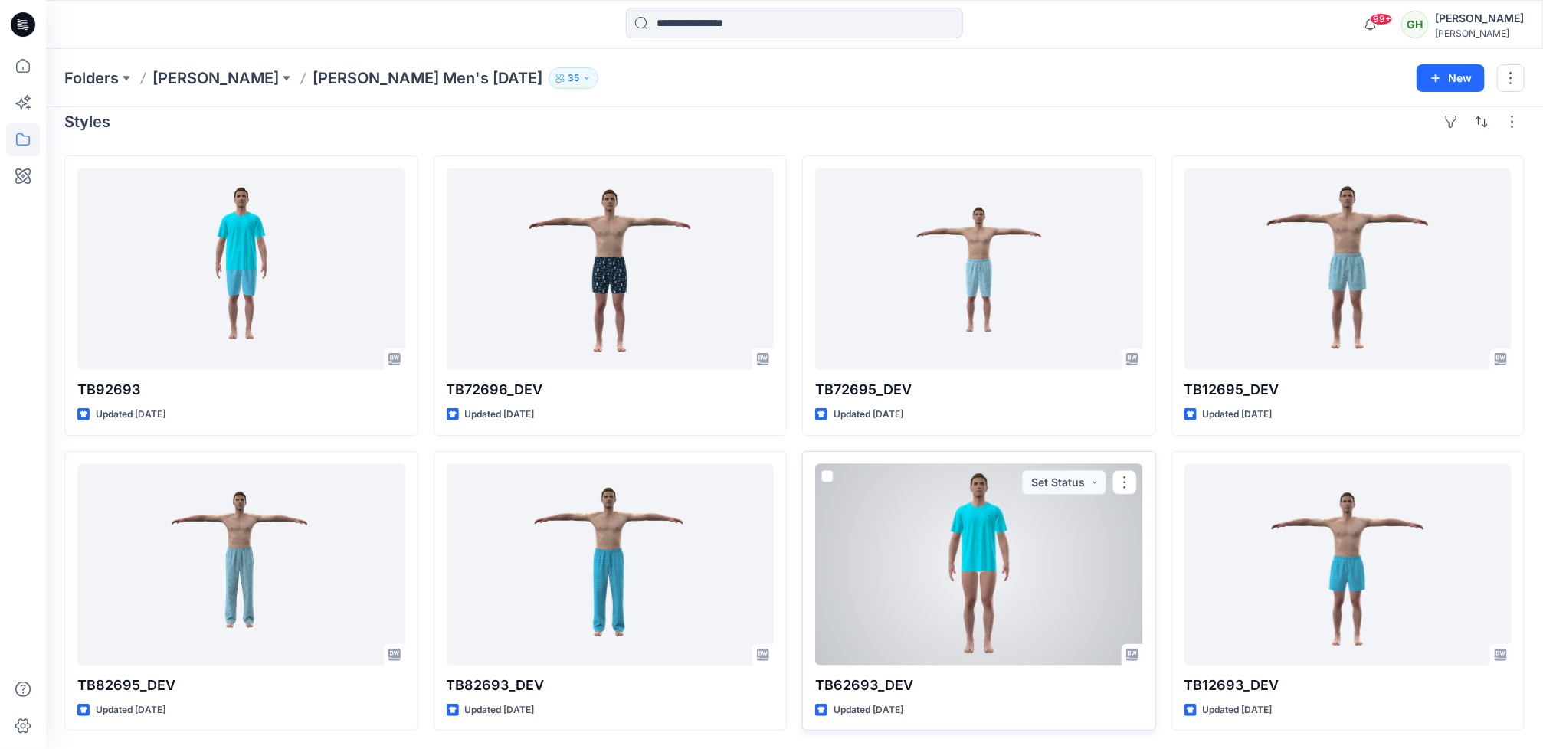
click at [1003, 588] on div at bounding box center [979, 564] width 328 height 201
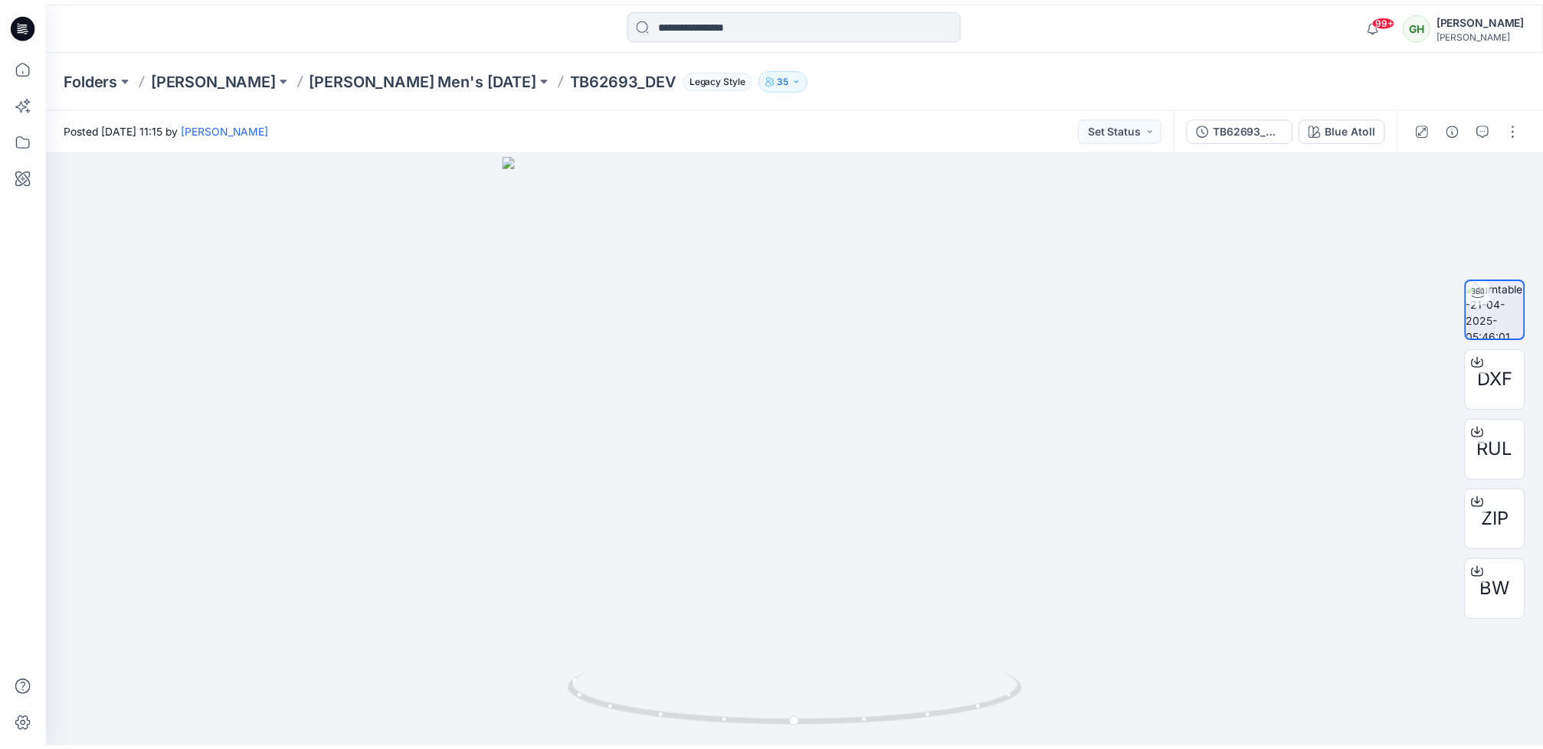
scroll to position [17, 0]
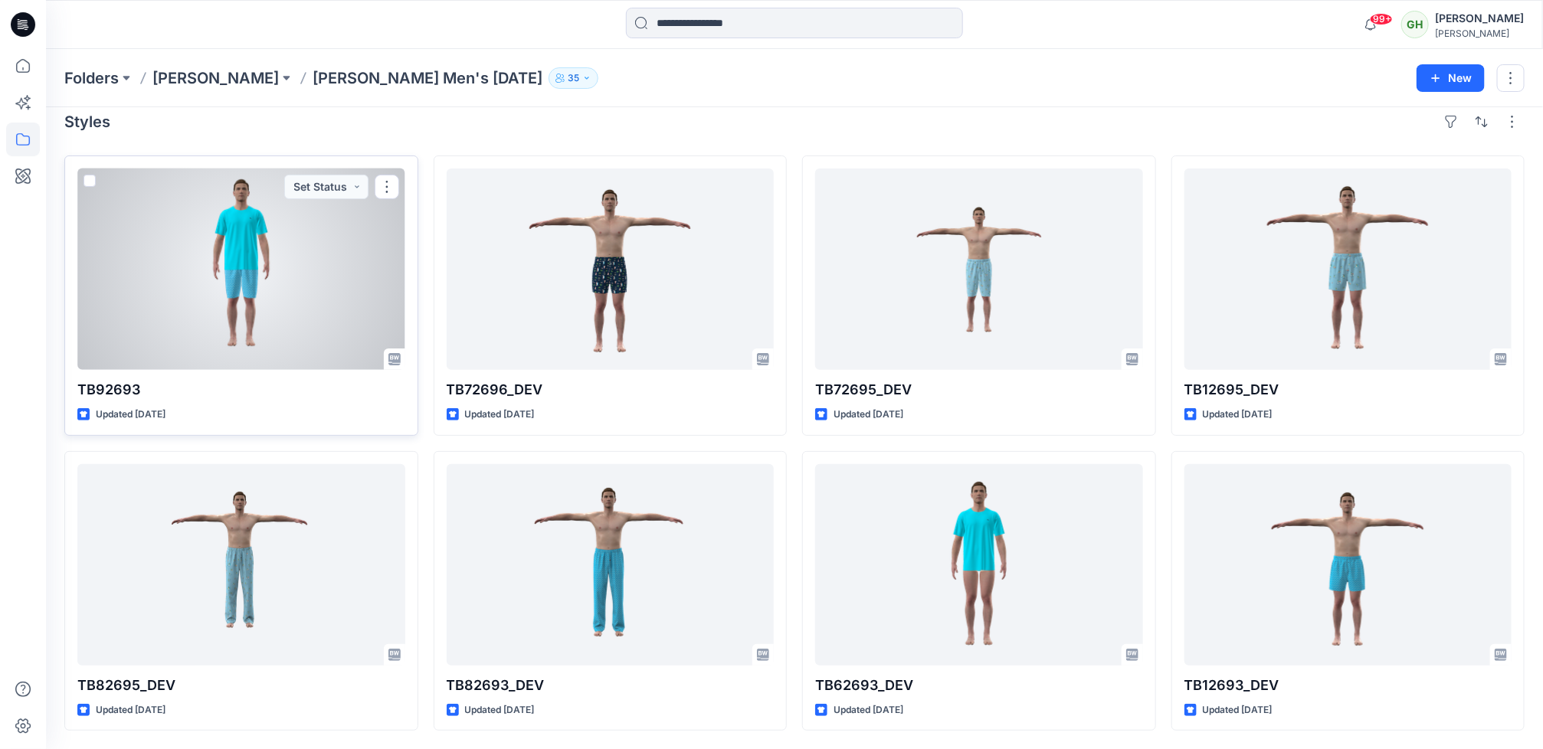
click at [194, 300] on div at bounding box center [241, 269] width 328 height 201
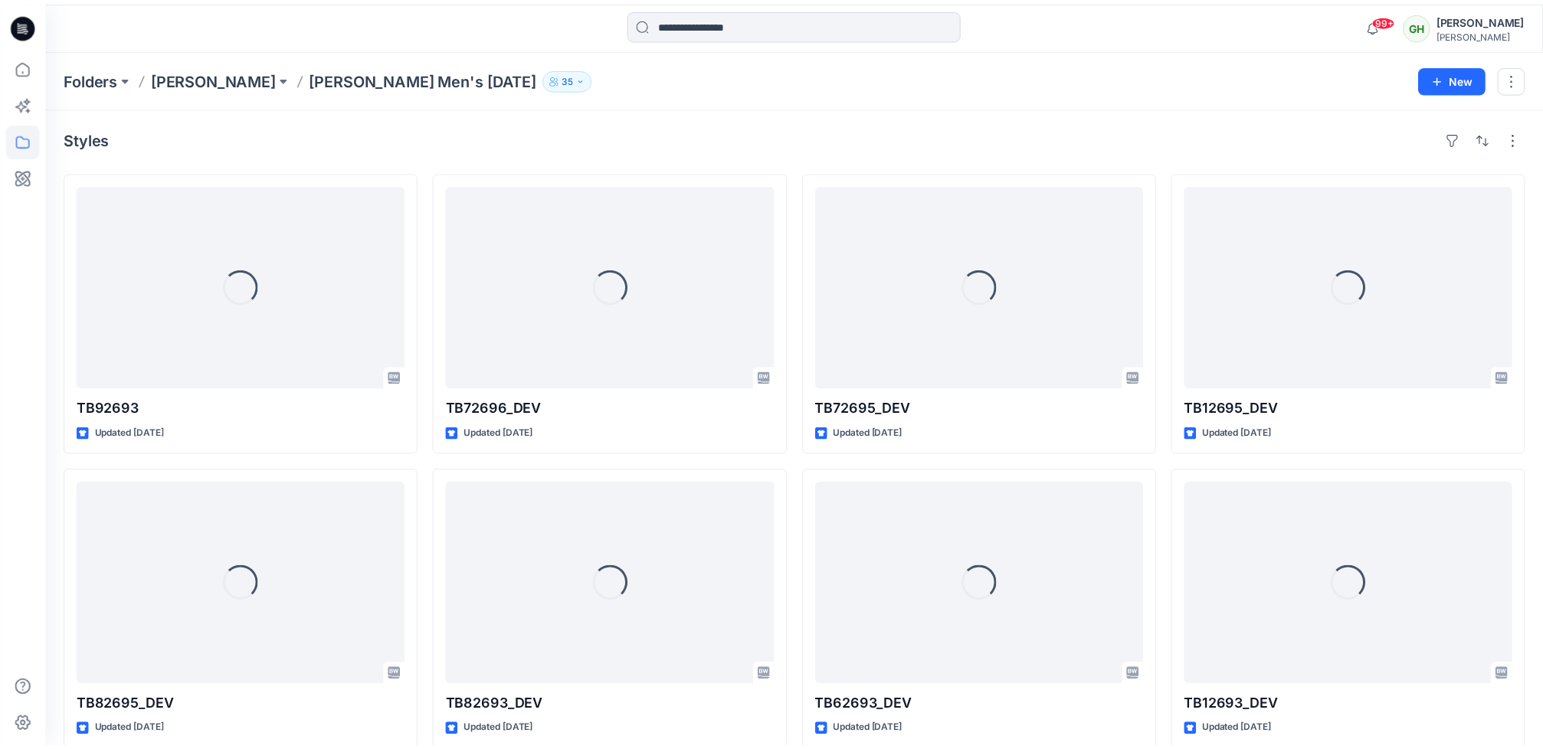
scroll to position [17, 0]
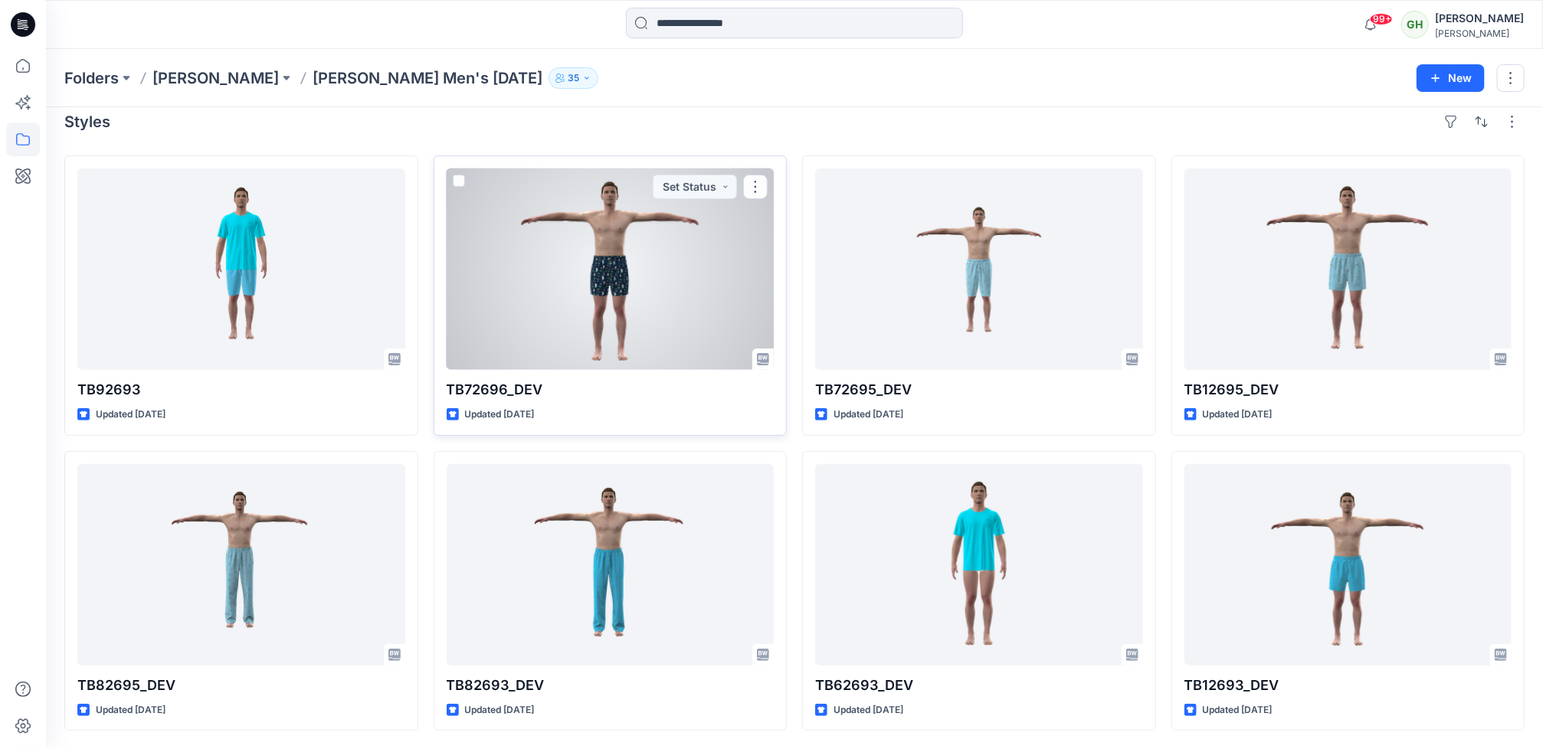
click at [499, 250] on div at bounding box center [611, 269] width 328 height 201
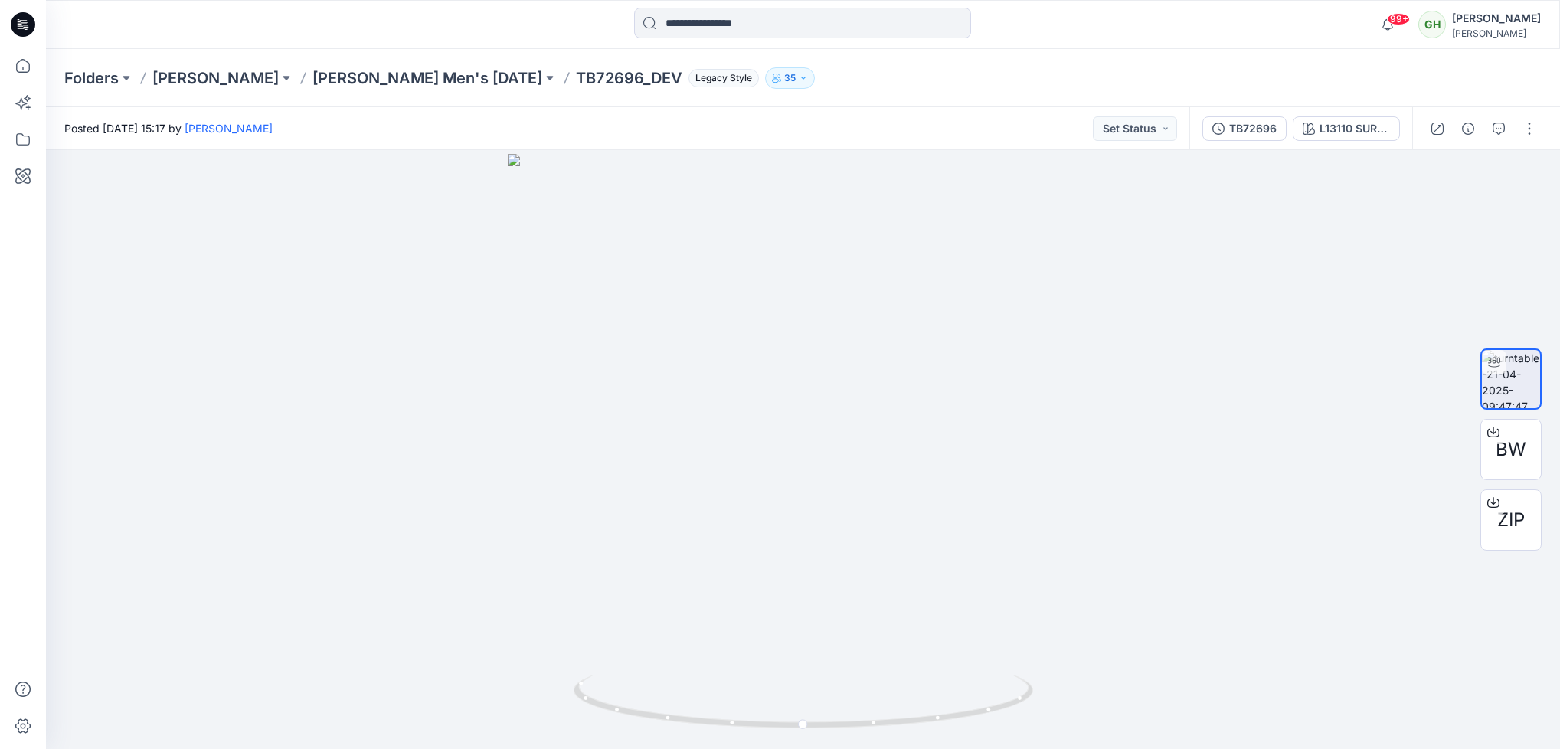
click at [26, 28] on icon at bounding box center [23, 24] width 25 height 25
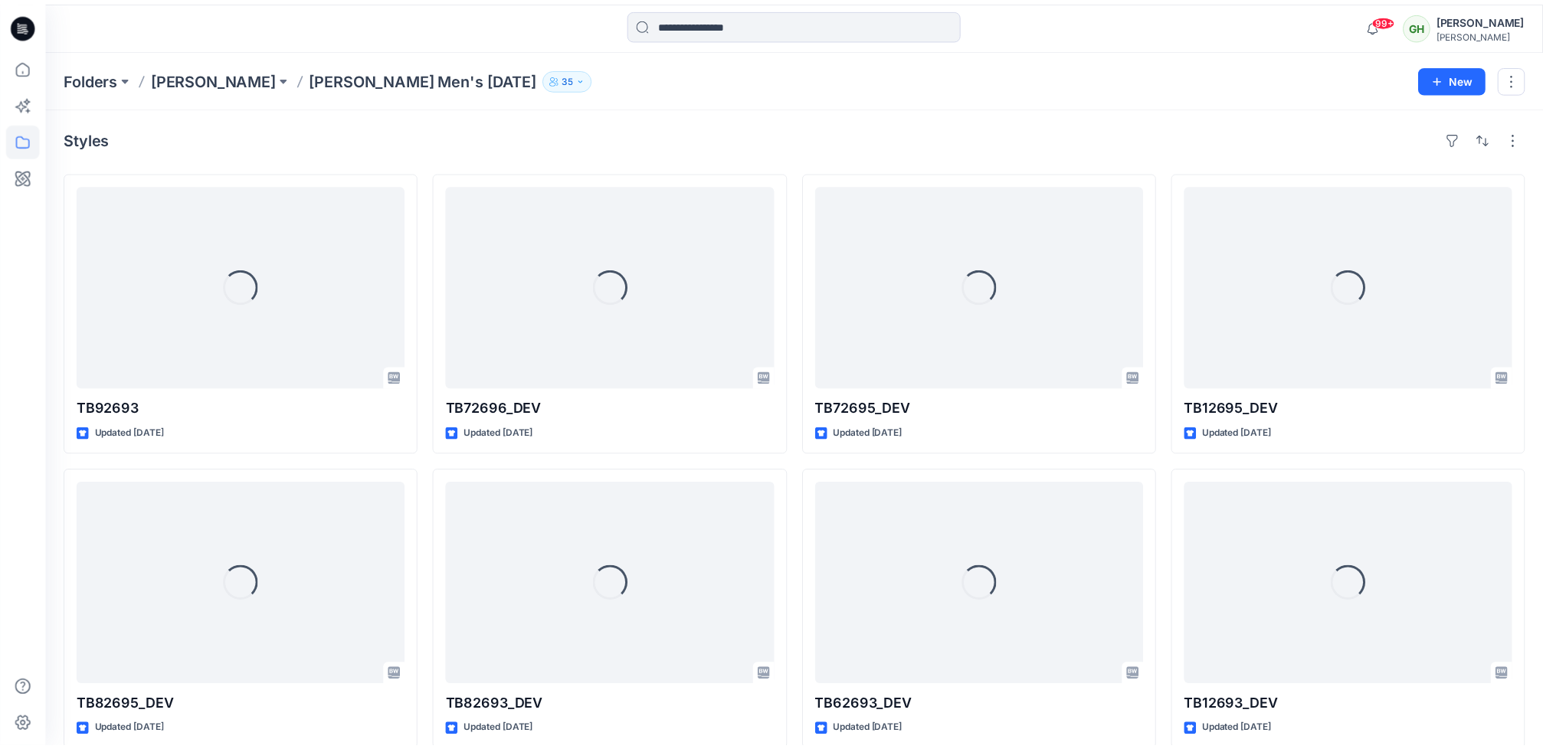
scroll to position [17, 0]
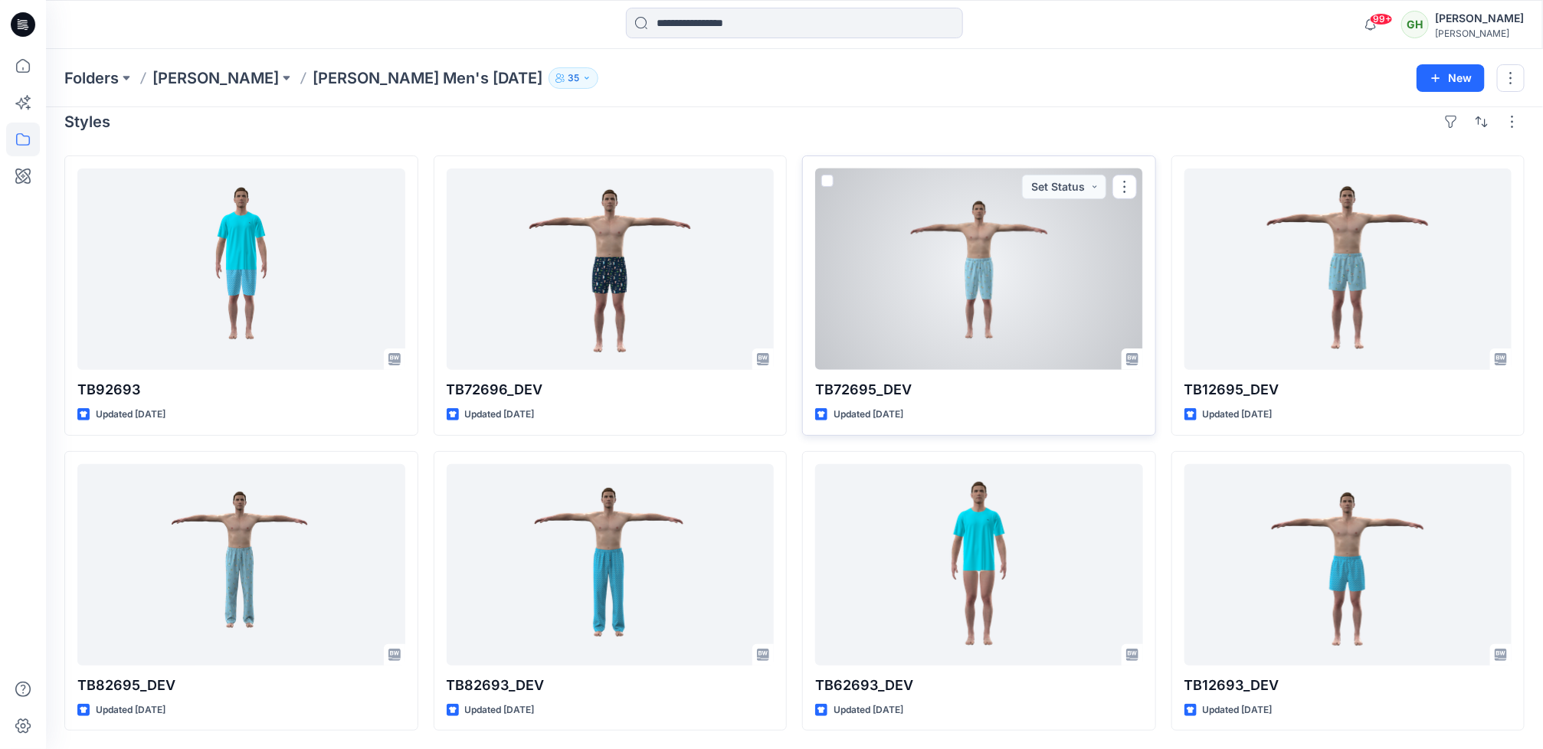
click at [915, 257] on div at bounding box center [979, 269] width 328 height 201
